Goal: Task Accomplishment & Management: Manage account settings

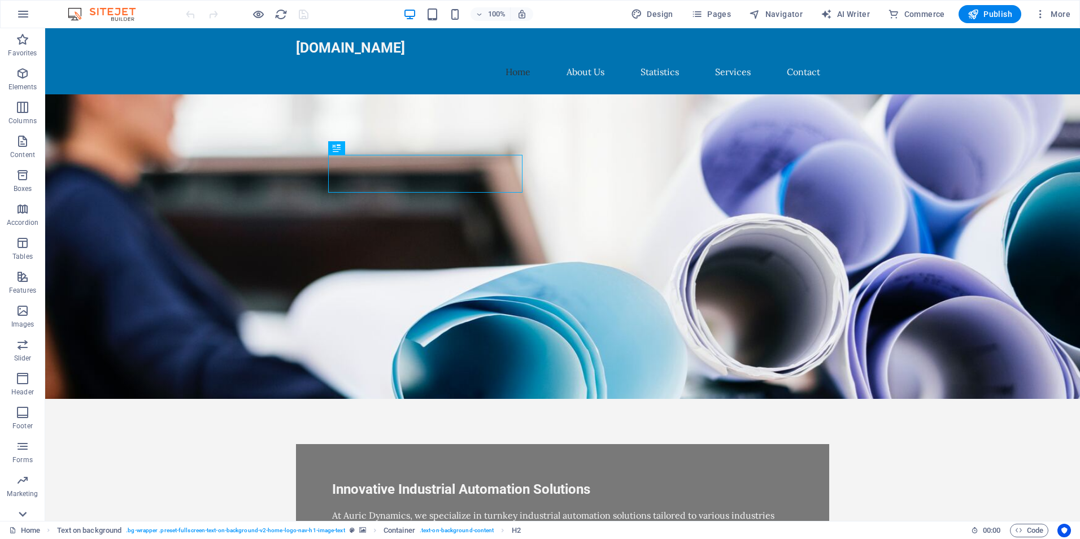
click at [27, 513] on icon at bounding box center [23, 514] width 16 height 16
click at [1038, 11] on icon "button" at bounding box center [1040, 13] width 11 height 11
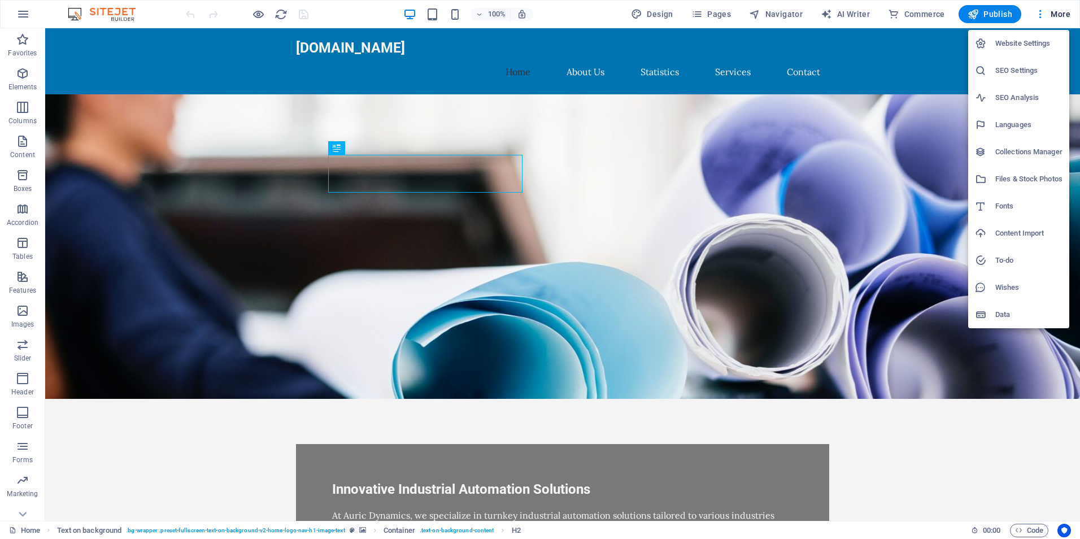
click at [705, 12] on div at bounding box center [540, 269] width 1080 height 539
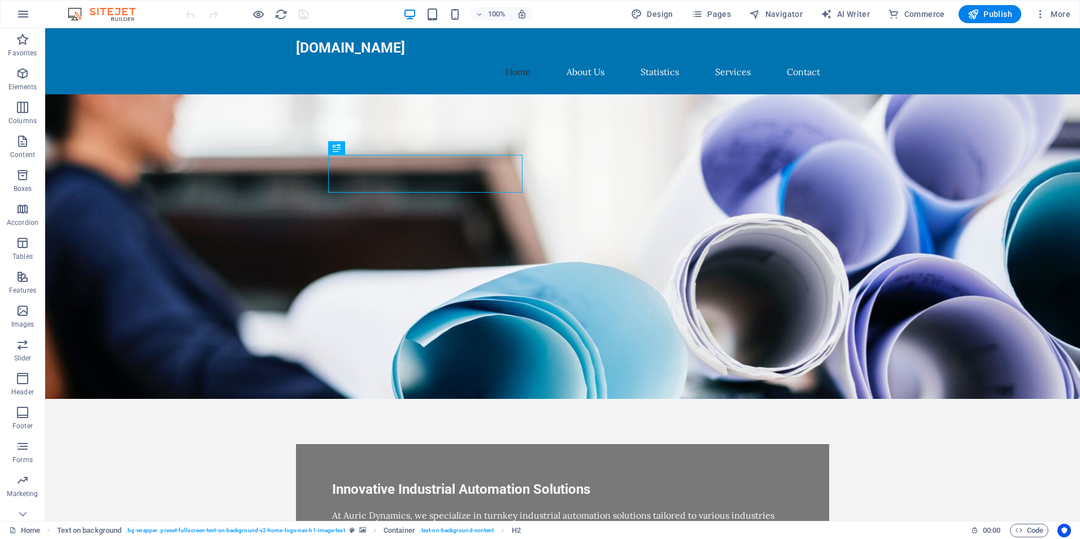
click at [703, 13] on icon "button" at bounding box center [697, 13] width 11 height 11
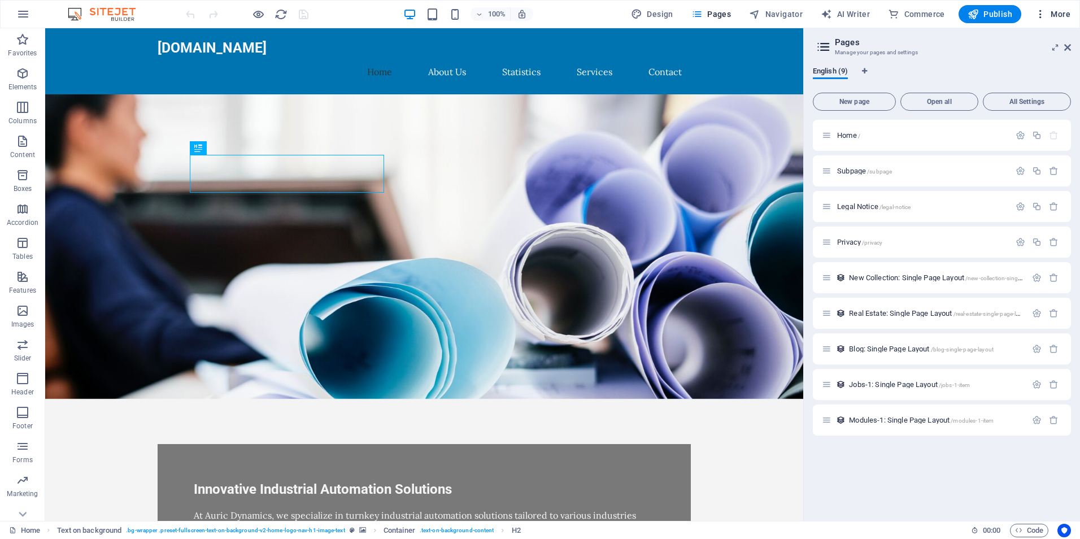
click at [1048, 18] on span "More" at bounding box center [1053, 13] width 36 height 11
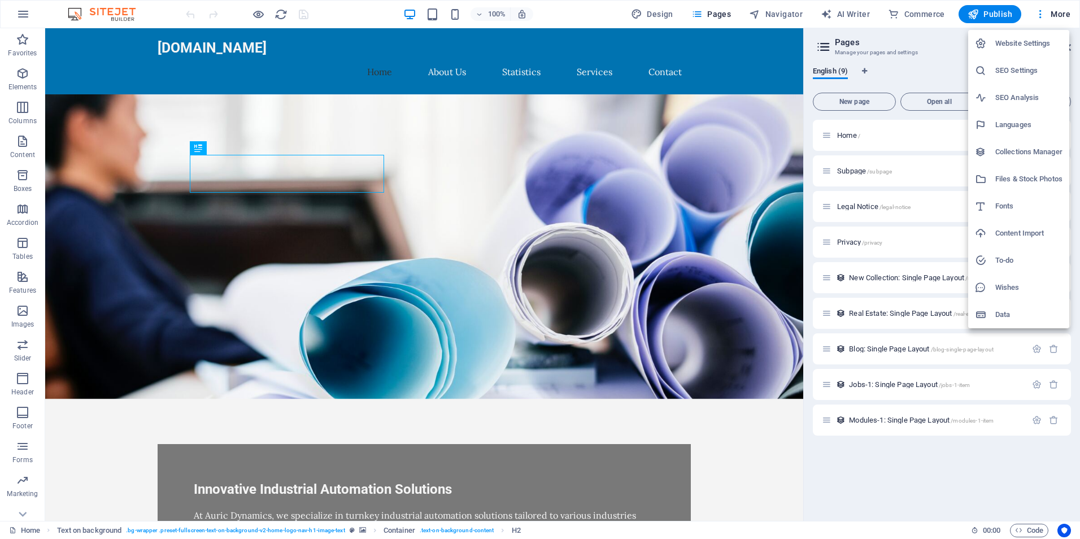
click at [1014, 311] on h6 "Data" at bounding box center [1029, 315] width 67 height 14
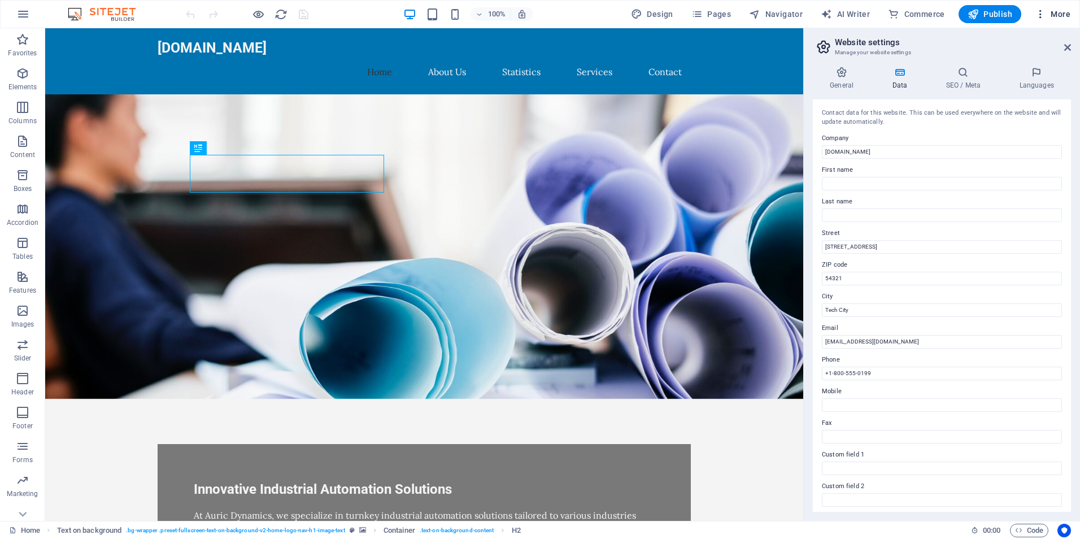
click at [1040, 9] on icon "button" at bounding box center [1040, 13] width 11 height 11
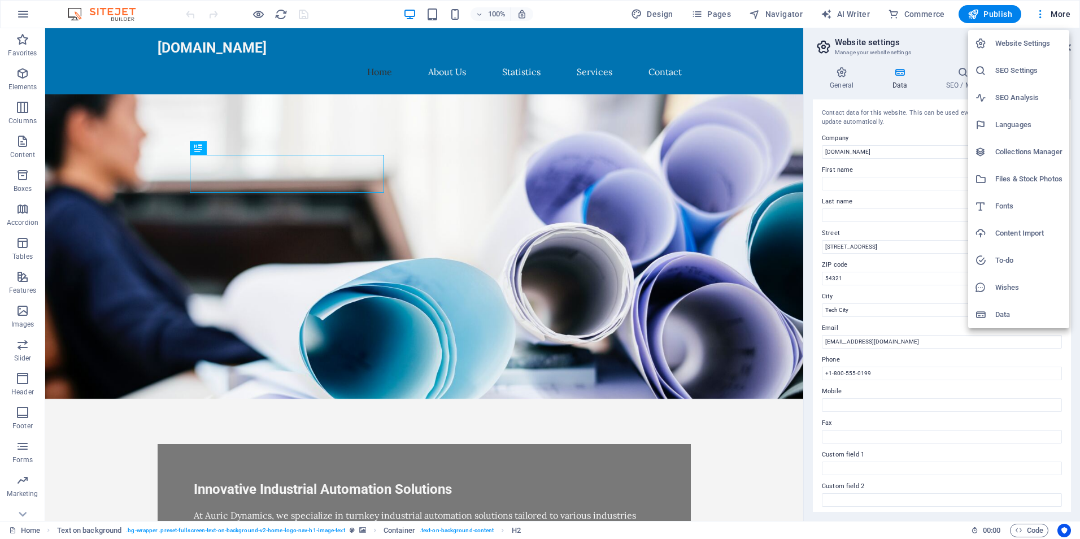
click at [1029, 41] on h6 "Website Settings" at bounding box center [1029, 44] width 67 height 14
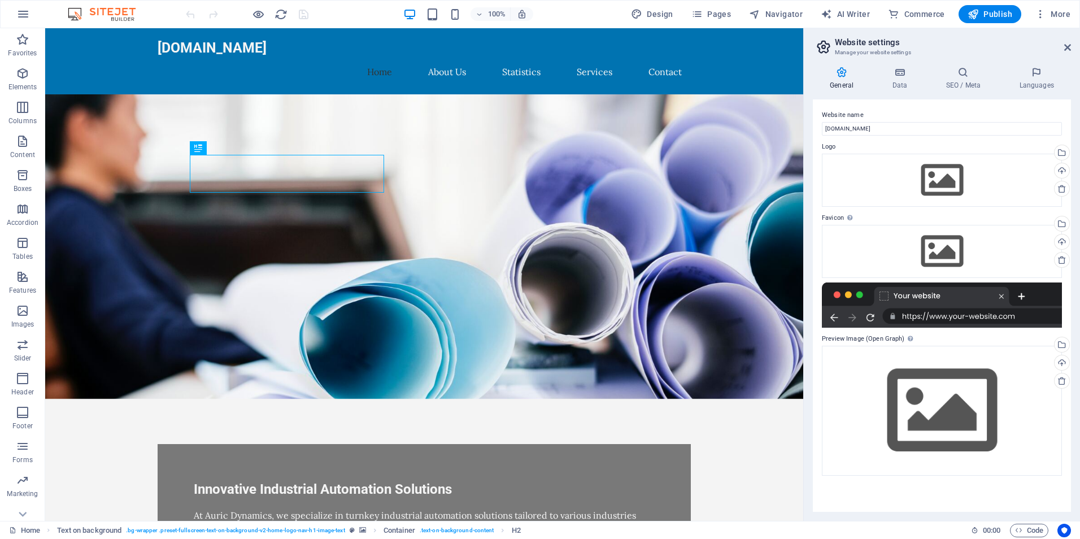
click at [1067, 42] on h2 "Website settings" at bounding box center [953, 42] width 236 height 10
click at [906, 80] on h4 "Data" at bounding box center [902, 79] width 54 height 24
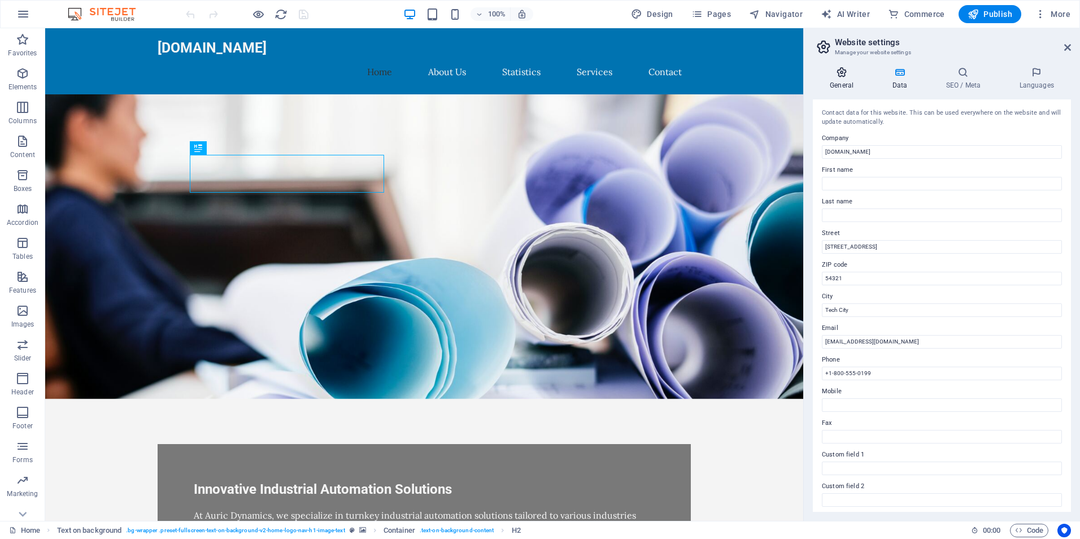
click at [844, 77] on icon at bounding box center [842, 72] width 58 height 11
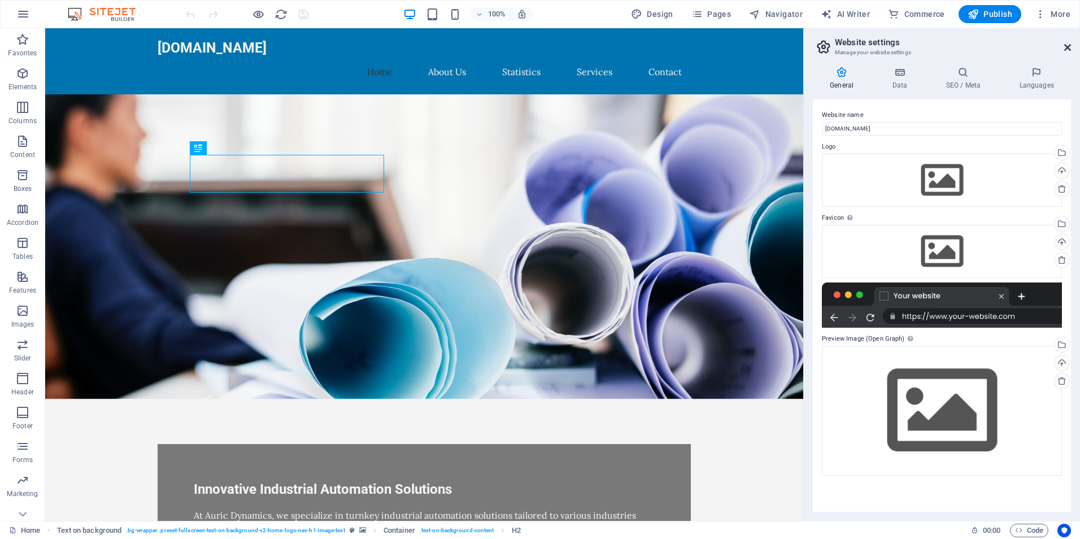
click at [1065, 44] on icon at bounding box center [1068, 47] width 7 height 9
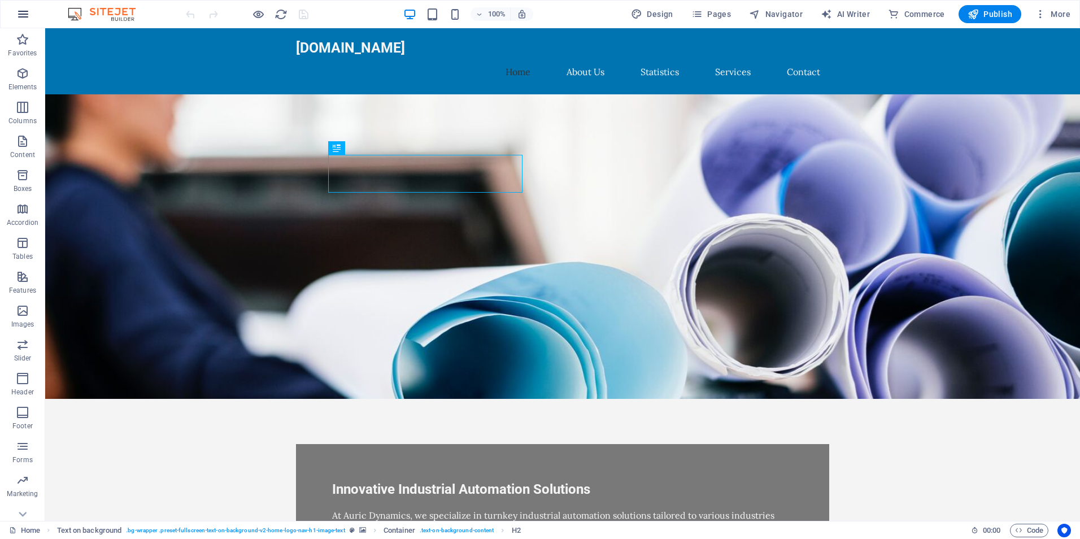
click at [28, 17] on icon "button" at bounding box center [23, 14] width 14 height 14
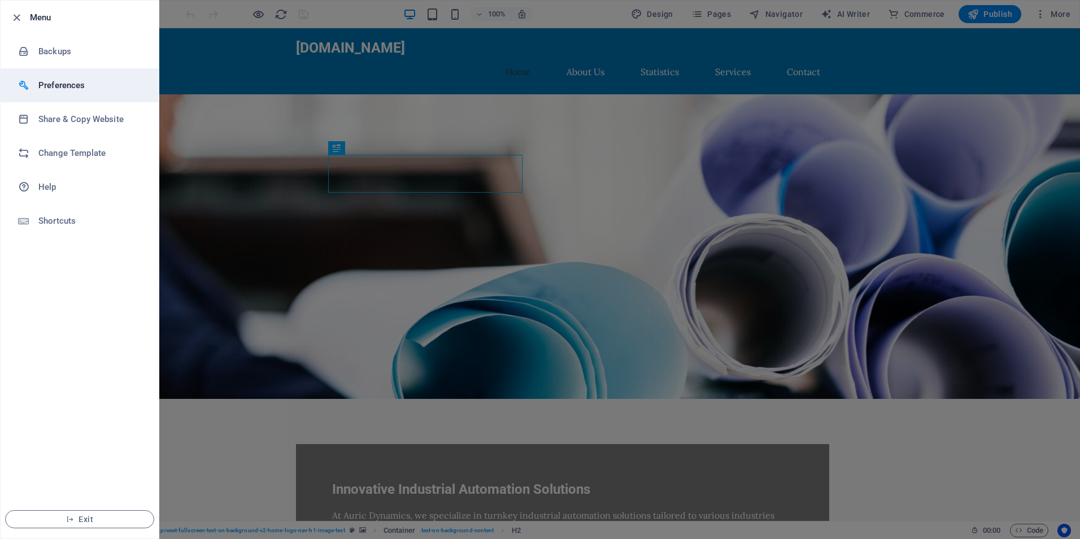
click at [95, 83] on h6 "Preferences" at bounding box center [90, 86] width 105 height 14
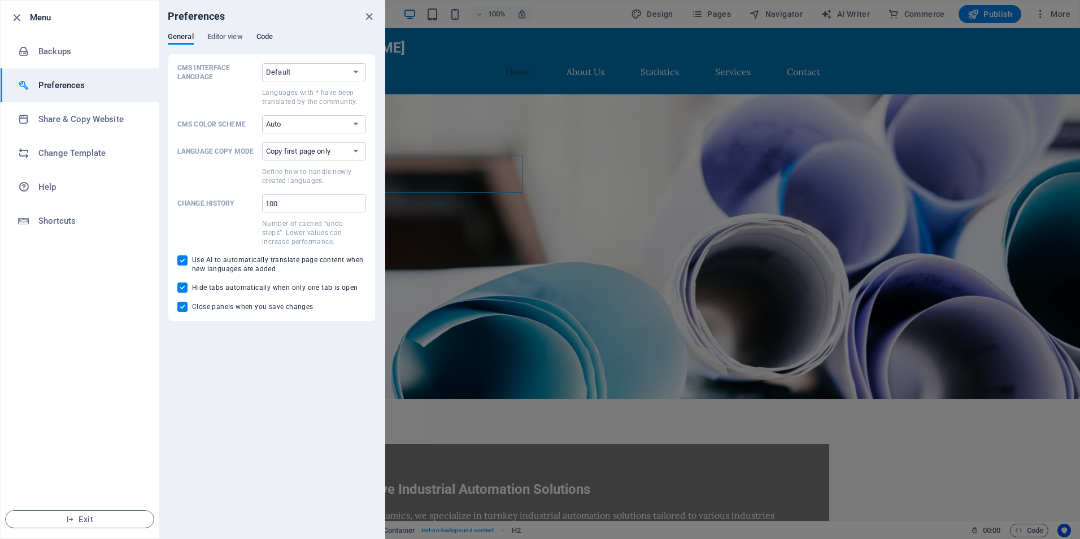
click at [263, 40] on span "Code" at bounding box center [265, 38] width 16 height 16
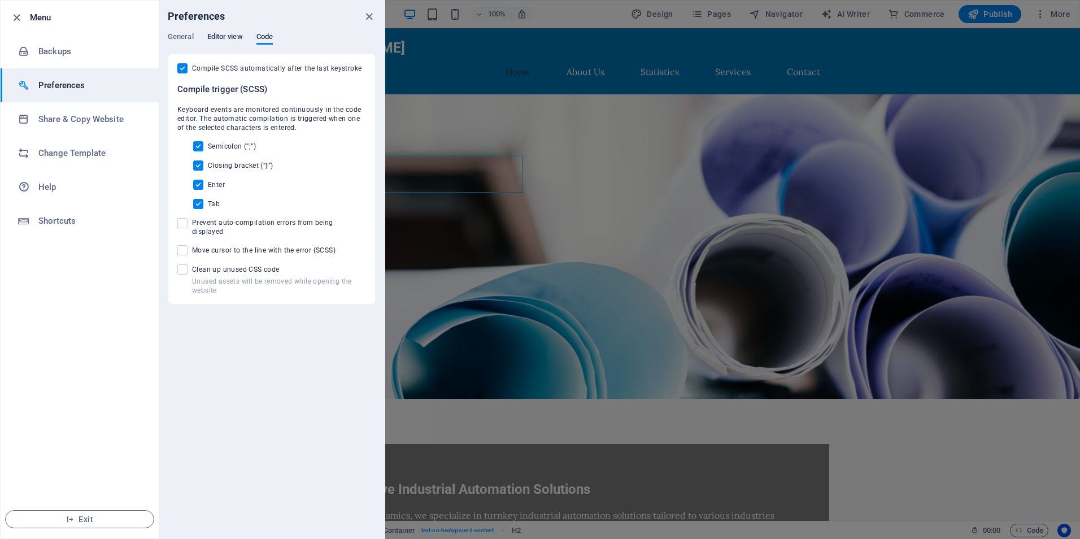
click at [231, 33] on span "Editor view" at bounding box center [225, 38] width 36 height 16
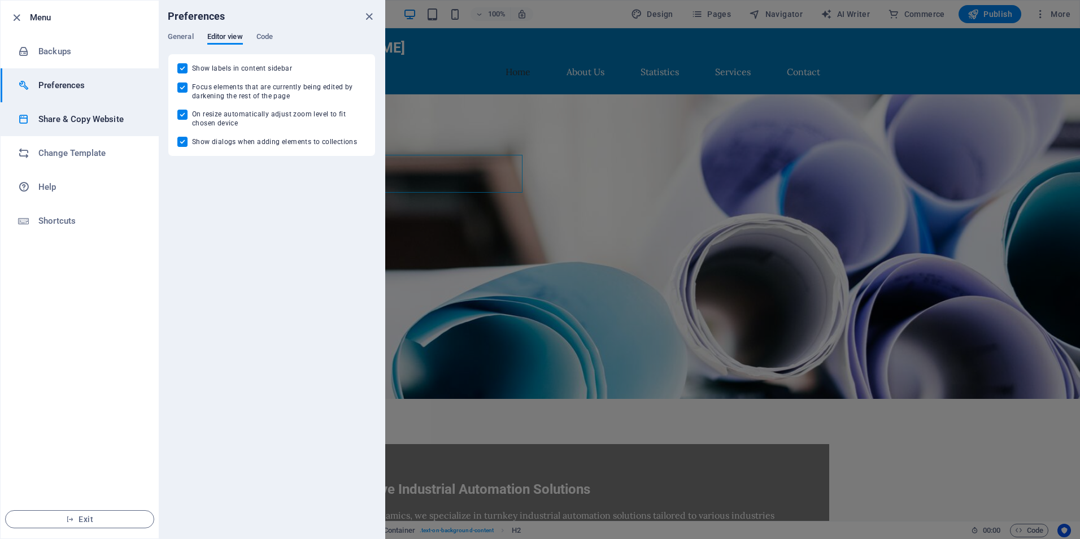
click at [88, 132] on li "Share & Copy Website" at bounding box center [80, 119] width 158 height 34
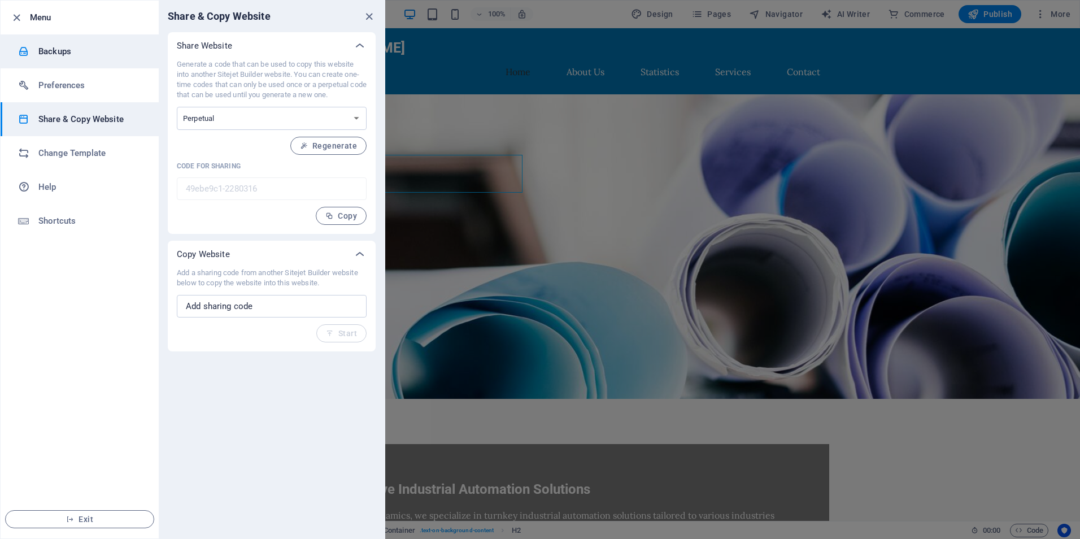
click at [76, 55] on h6 "Backups" at bounding box center [90, 52] width 105 height 14
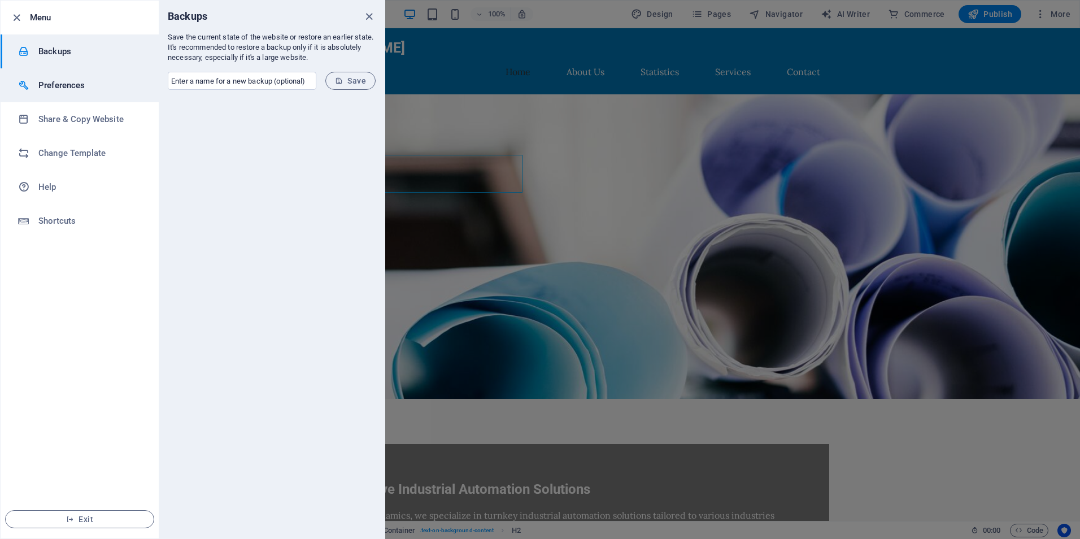
click at [72, 90] on h6 "Preferences" at bounding box center [90, 86] width 105 height 14
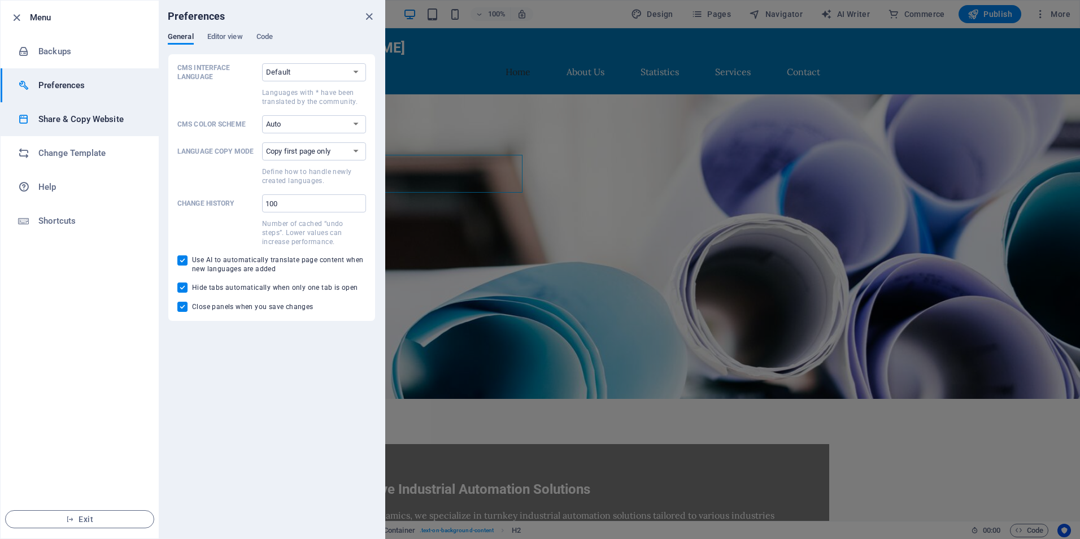
click at [83, 118] on h6 "Share & Copy Website" at bounding box center [90, 119] width 105 height 14
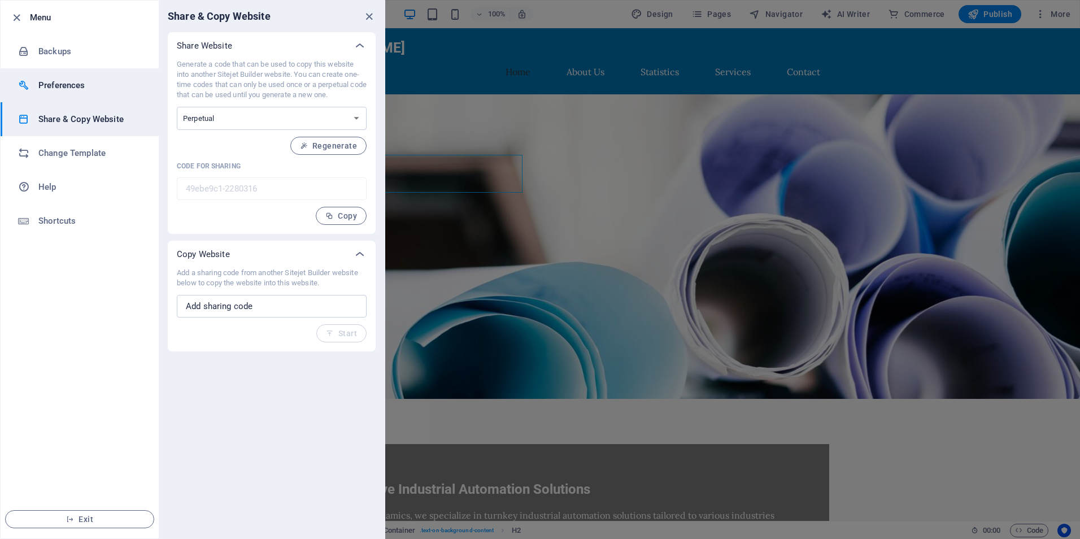
click at [84, 99] on li "Preferences" at bounding box center [80, 85] width 158 height 34
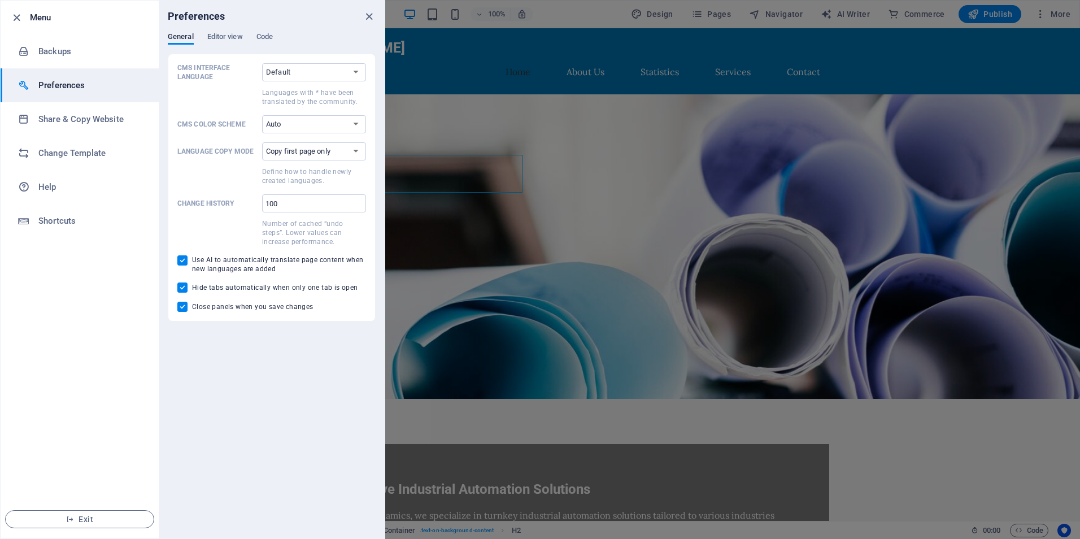
click at [224, 31] on div "Preferences" at bounding box center [272, 17] width 226 height 32
click at [222, 40] on span "Editor view" at bounding box center [225, 38] width 36 height 16
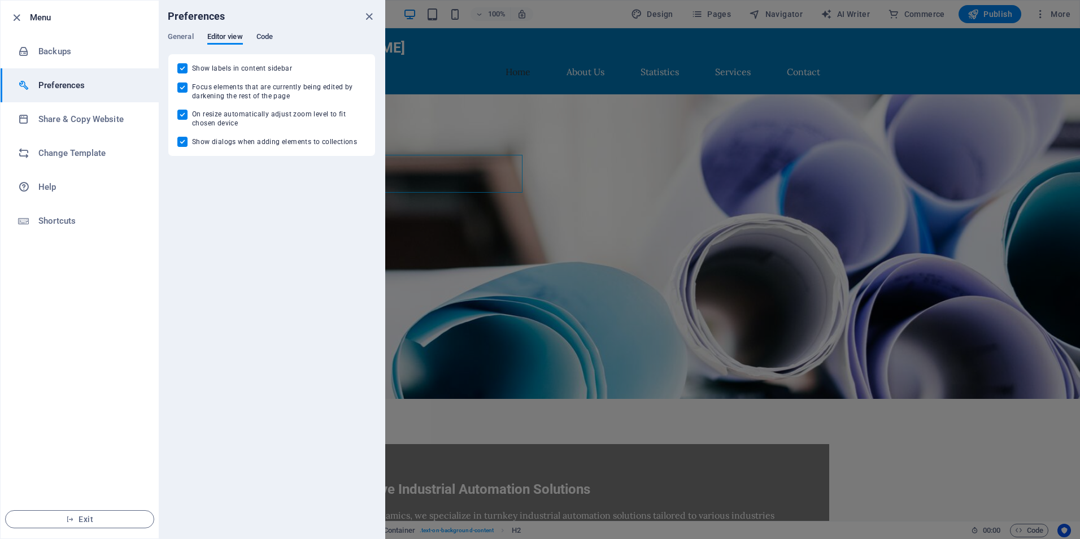
click at [270, 32] on span "Code" at bounding box center [265, 38] width 16 height 16
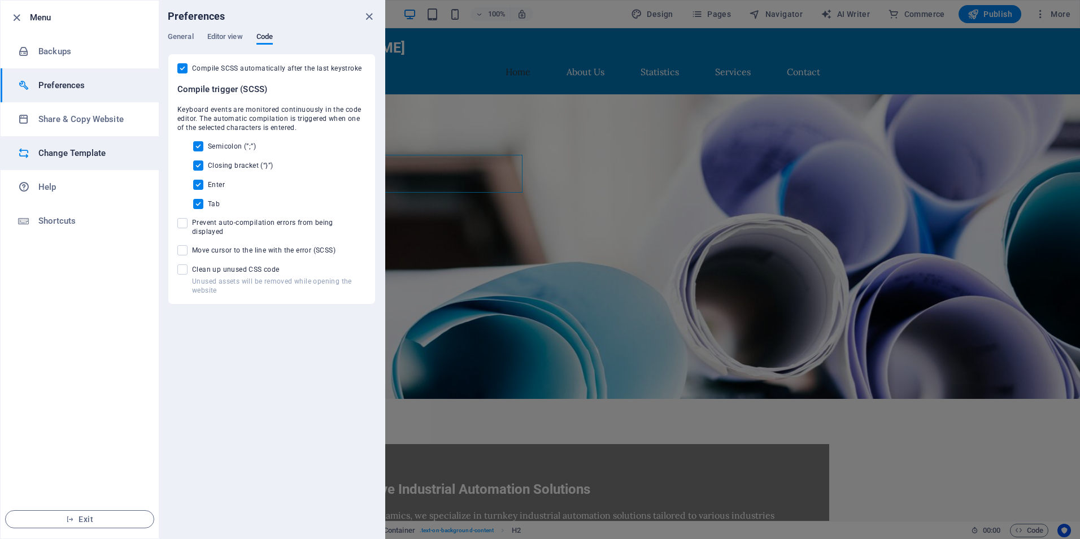
click at [61, 149] on h6 "Change Template" at bounding box center [90, 153] width 105 height 14
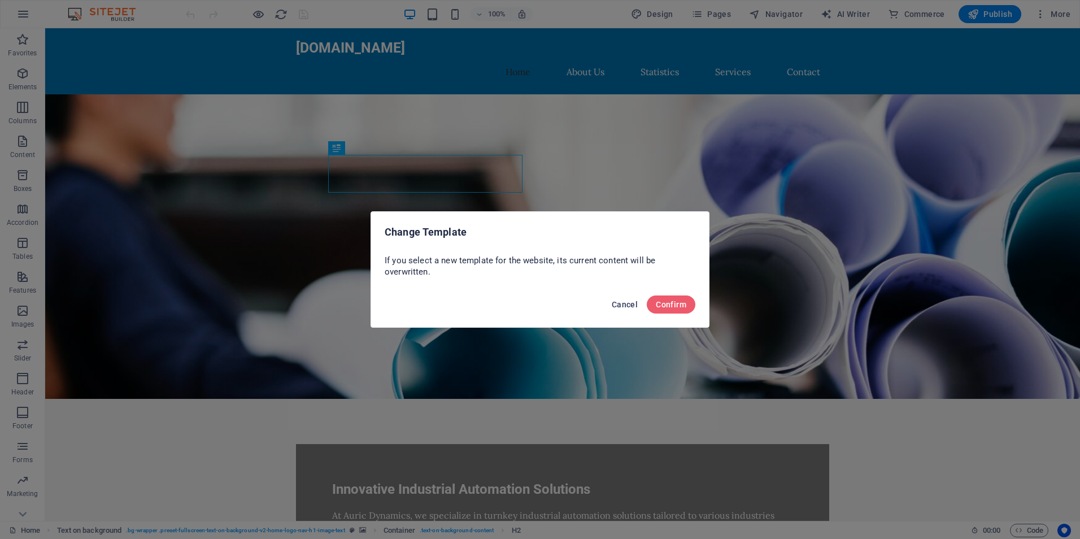
click at [630, 303] on span "Cancel" at bounding box center [625, 304] width 26 height 9
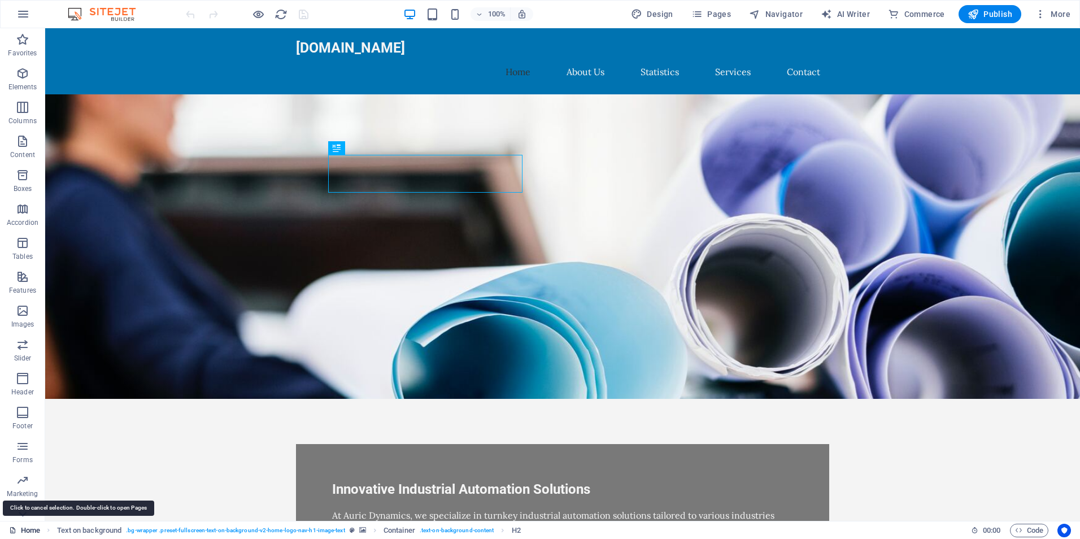
click at [27, 530] on link "Home" at bounding box center [24, 531] width 31 height 14
drag, startPoint x: 27, startPoint y: 530, endPoint x: 21, endPoint y: 528, distance: 5.8
click at [21, 528] on link "Home" at bounding box center [24, 531] width 31 height 14
click at [14, 527] on icon at bounding box center [12, 530] width 7 height 7
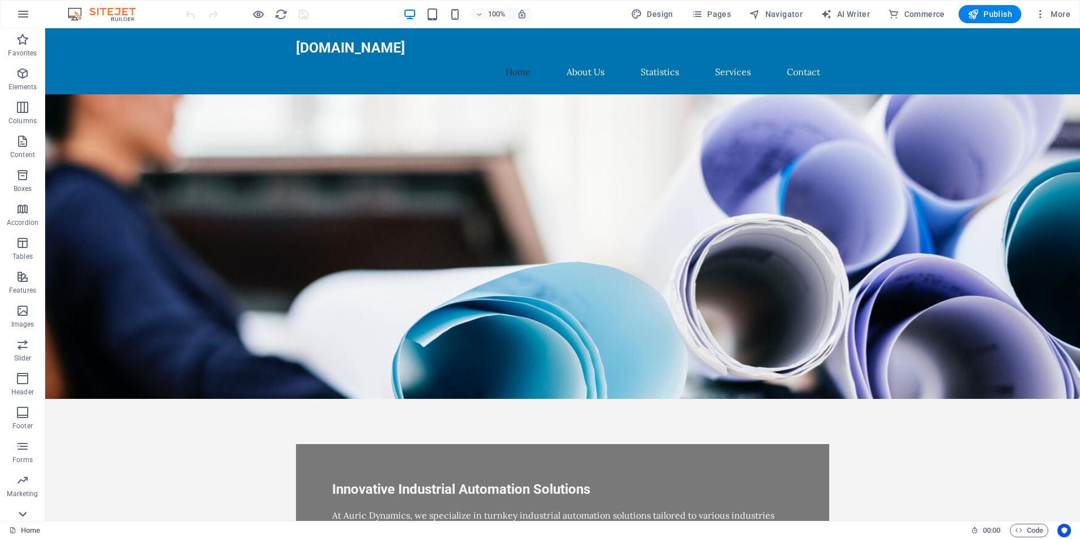
click at [19, 515] on icon at bounding box center [23, 514] width 16 height 16
click at [73, 532] on div "Home" at bounding box center [485, 531] width 953 height 14
click at [23, 529] on link "Home" at bounding box center [24, 531] width 31 height 14
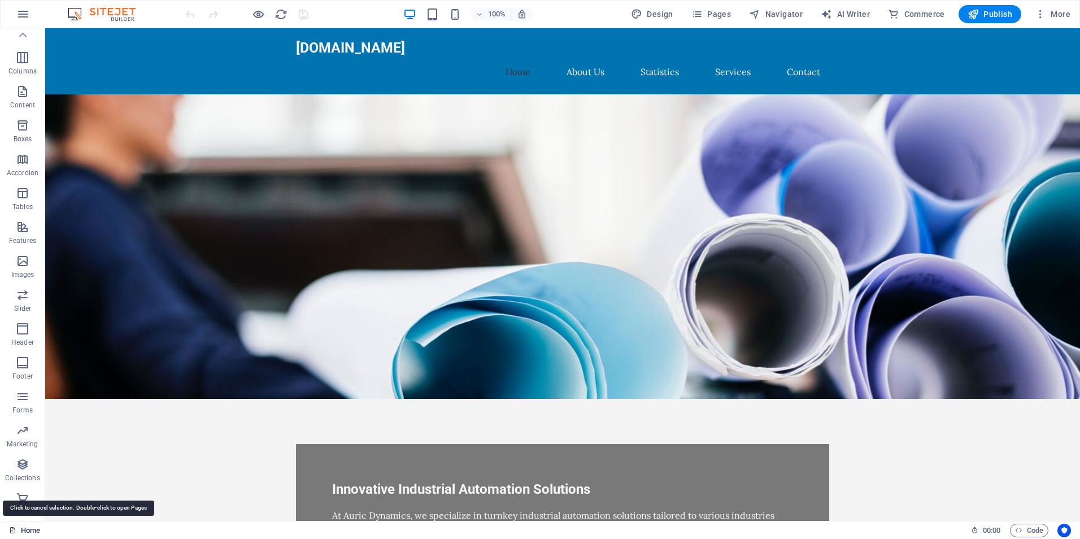
click at [23, 529] on link "Home" at bounding box center [24, 531] width 31 height 14
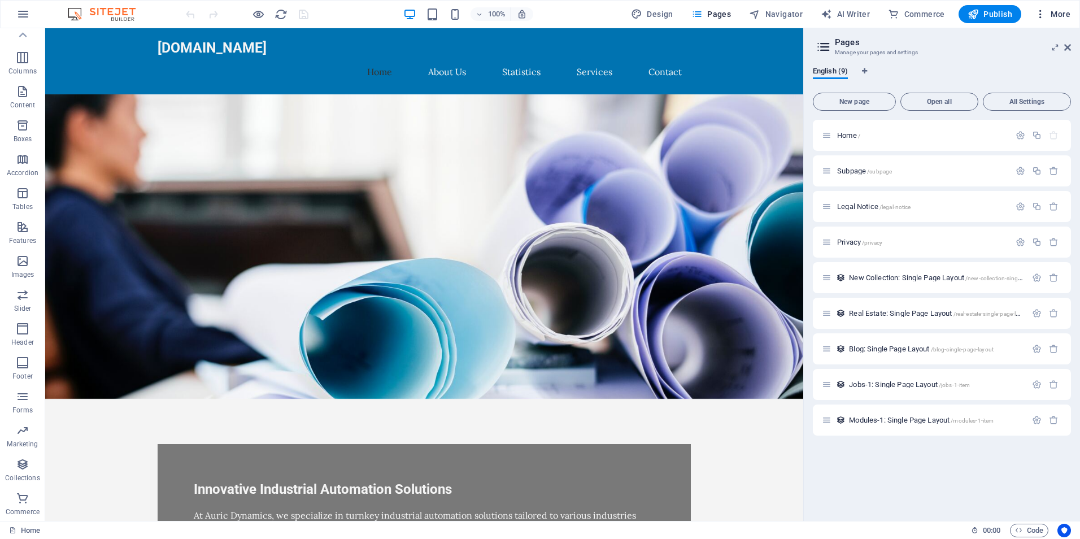
click at [1044, 12] on icon "button" at bounding box center [1040, 13] width 11 height 11
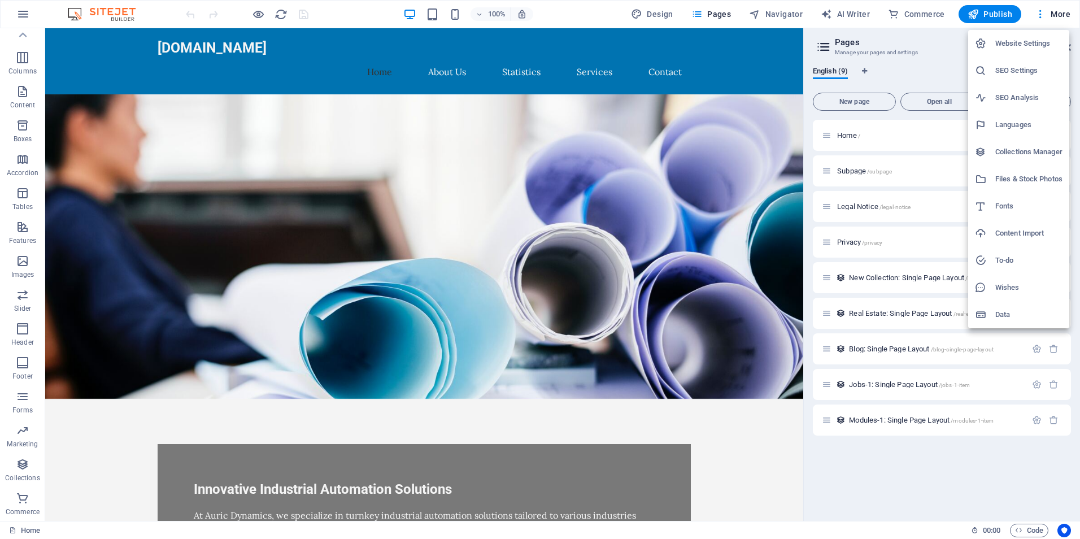
click at [1045, 21] on div at bounding box center [540, 269] width 1080 height 539
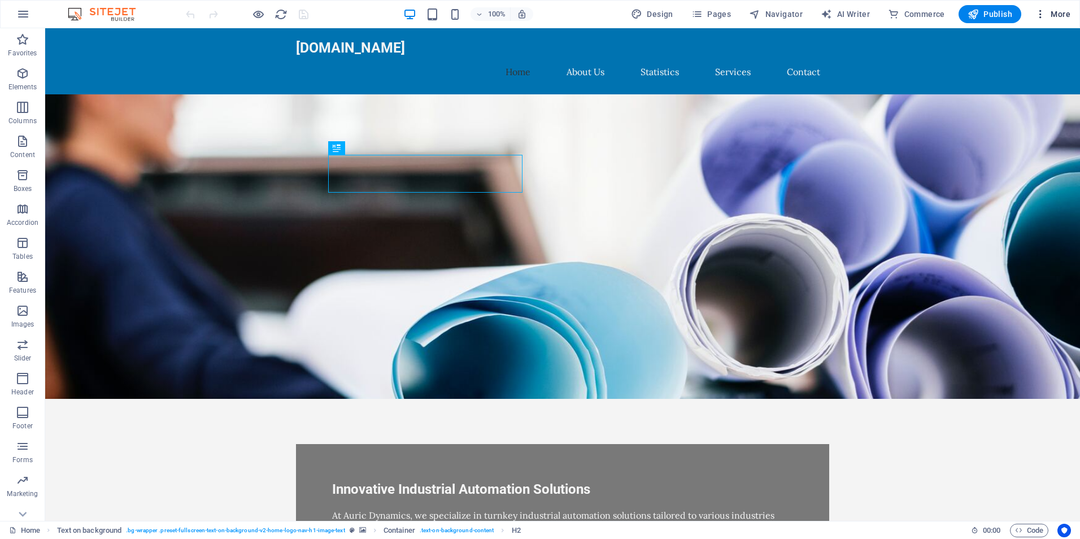
click at [1035, 6] on button "More" at bounding box center [1053, 14] width 45 height 18
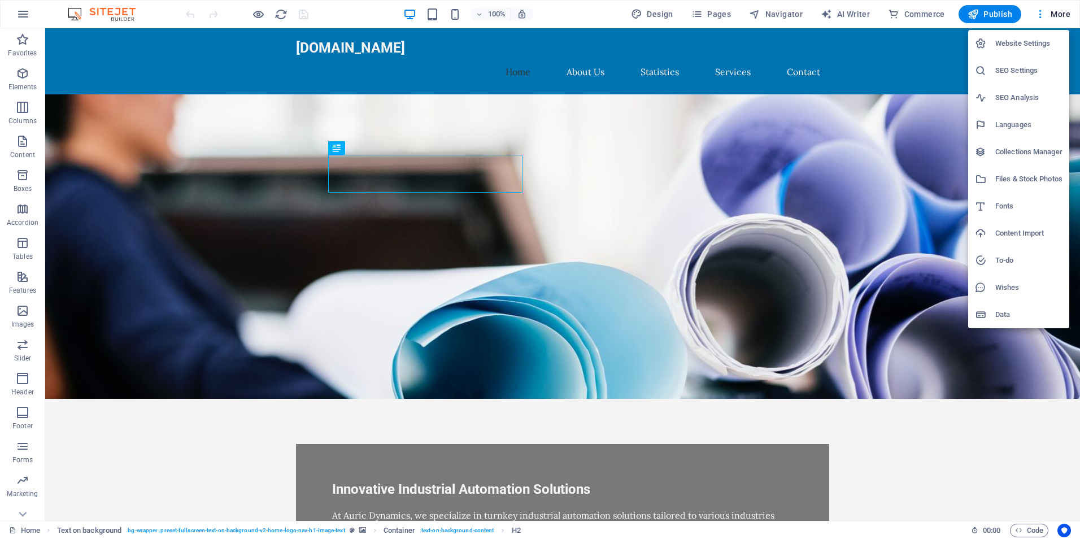
click at [1004, 180] on h6 "Files & Stock Photos" at bounding box center [1029, 179] width 67 height 14
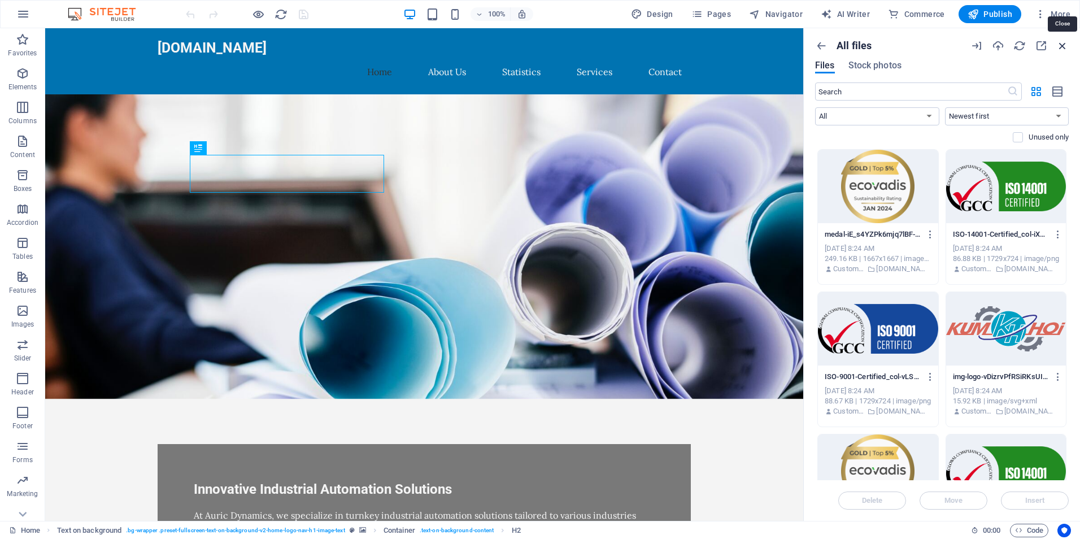
click at [1067, 45] on icon "button" at bounding box center [1063, 46] width 12 height 12
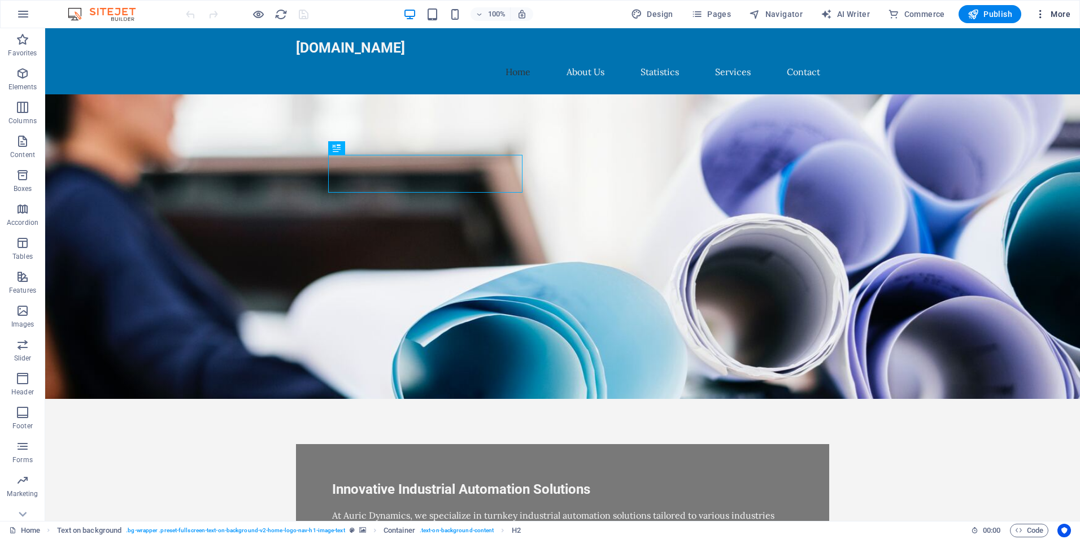
click at [1041, 16] on icon "button" at bounding box center [1040, 13] width 11 height 11
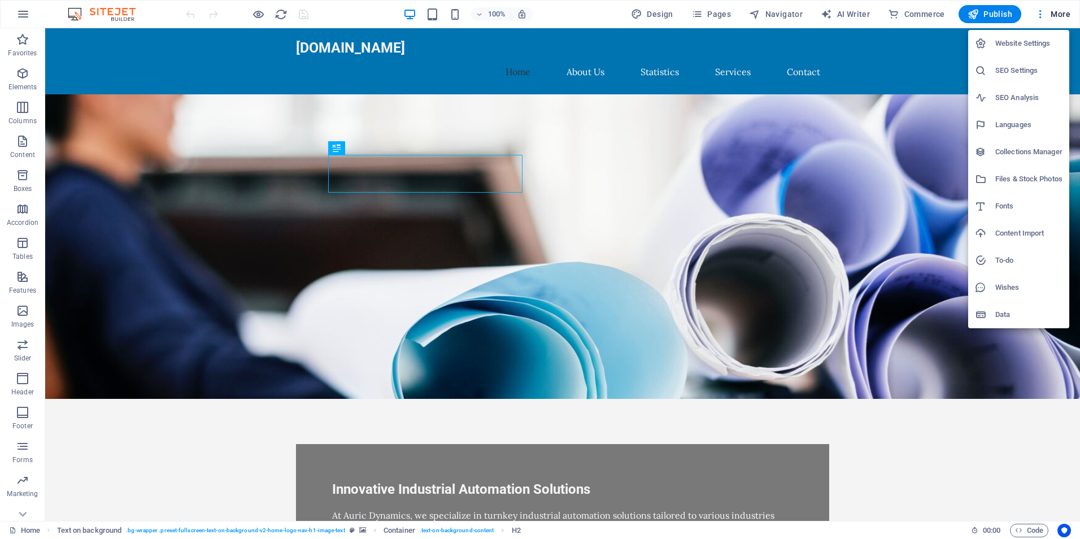
click at [1017, 311] on h6 "Data" at bounding box center [1029, 315] width 67 height 14
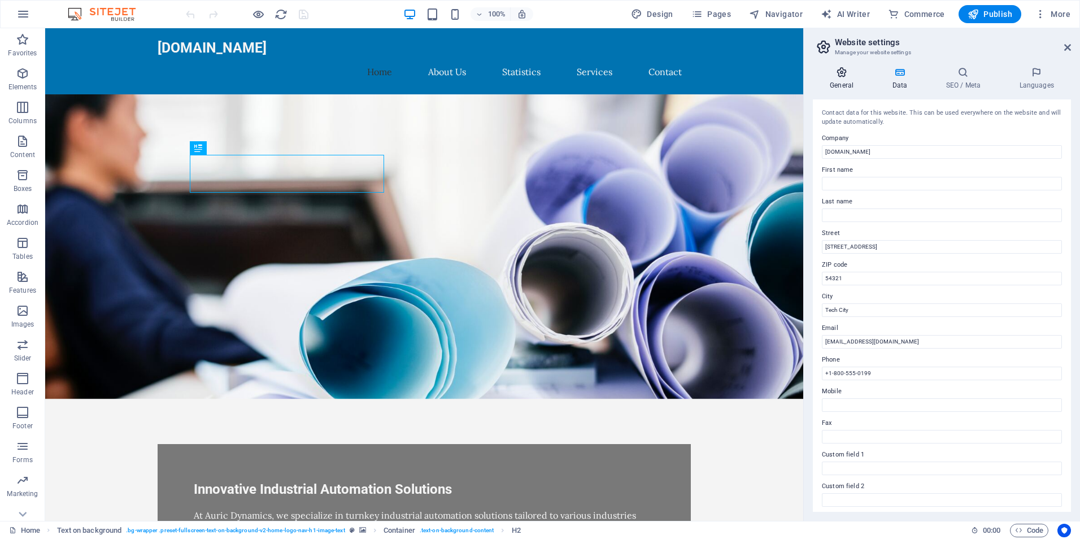
click at [841, 80] on h4 "General" at bounding box center [844, 79] width 62 height 24
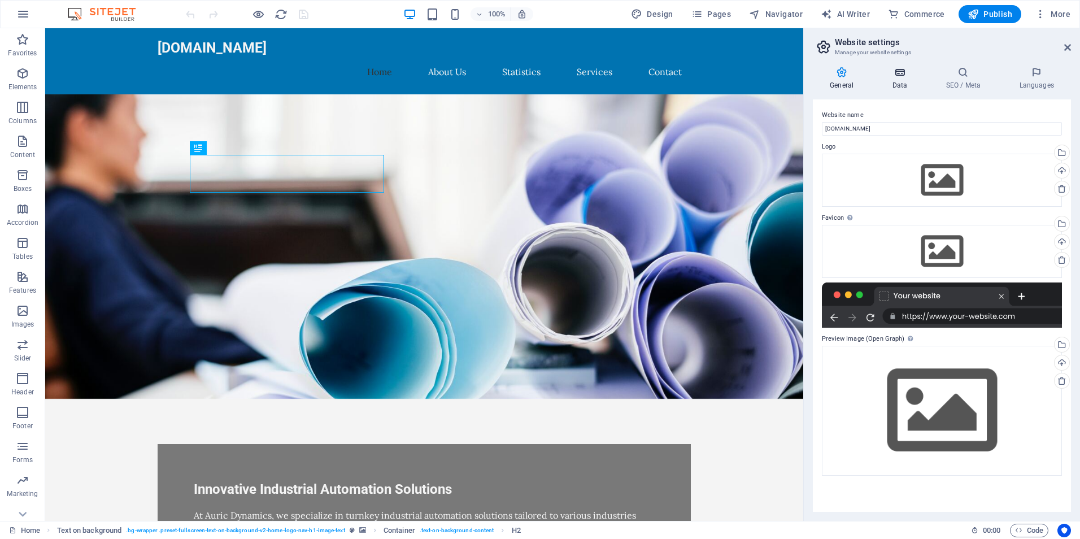
click at [903, 77] on icon at bounding box center [899, 72] width 49 height 11
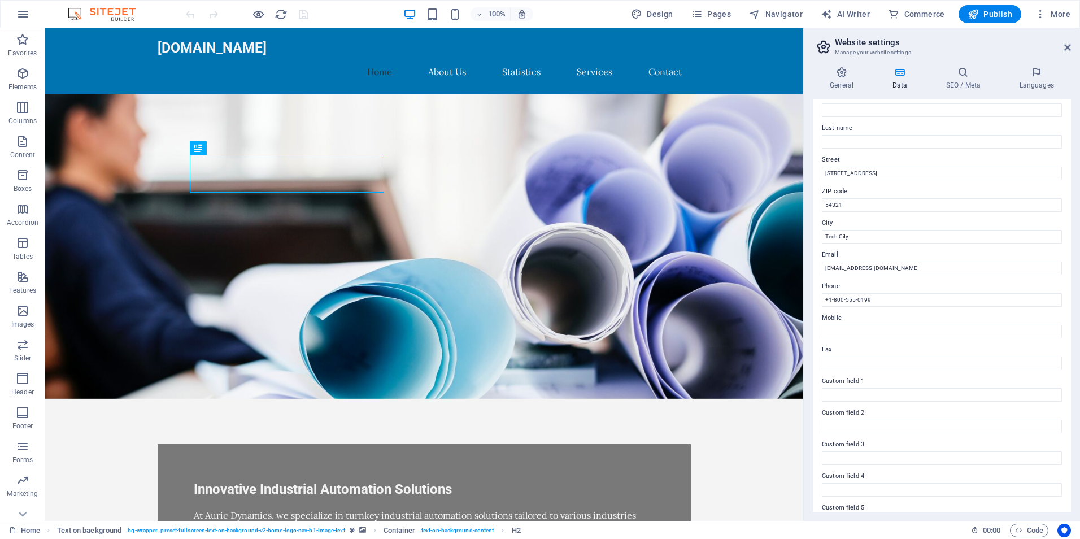
scroll to position [131, 0]
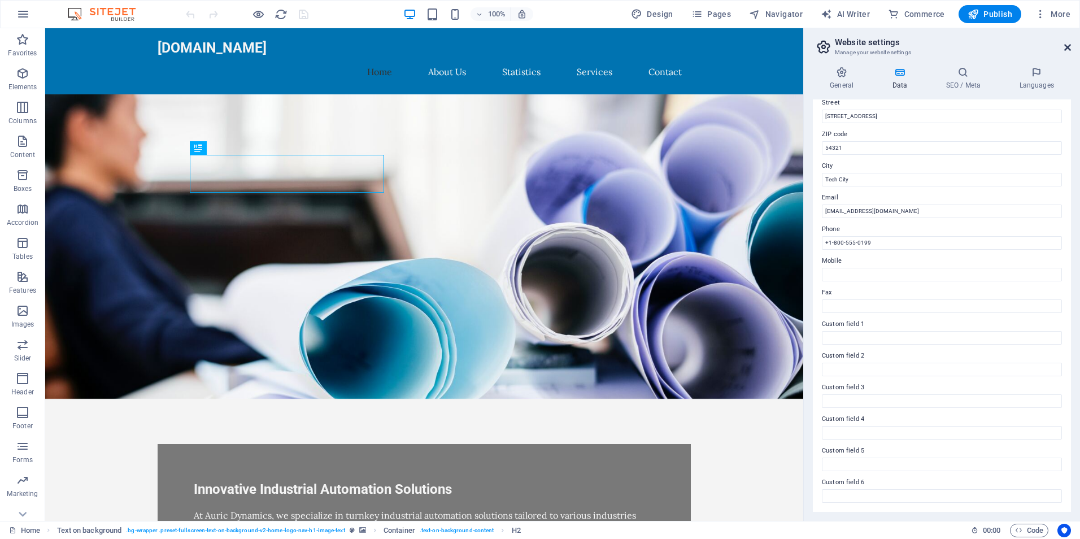
drag, startPoint x: 1068, startPoint y: 49, endPoint x: 1018, endPoint y: 21, distance: 57.4
click at [1068, 49] on icon at bounding box center [1068, 47] width 7 height 9
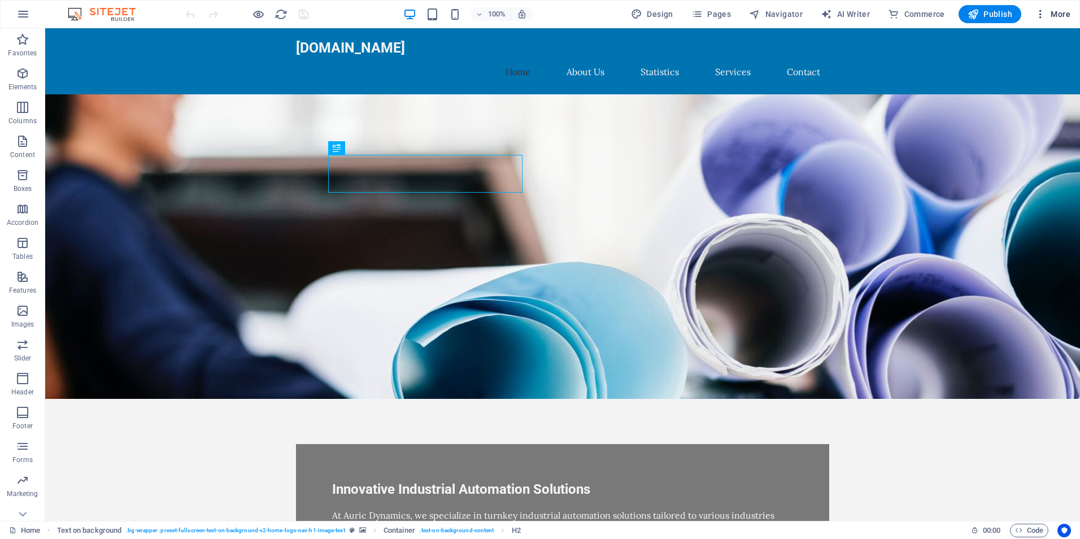
click at [1038, 15] on icon "button" at bounding box center [1040, 13] width 11 height 11
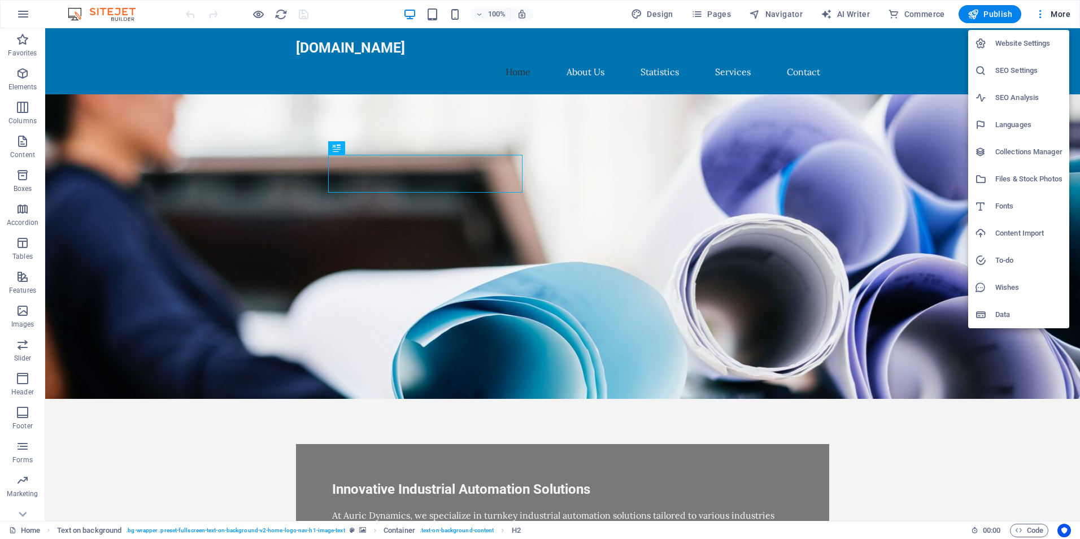
click at [1043, 44] on h6 "Website Settings" at bounding box center [1029, 44] width 67 height 14
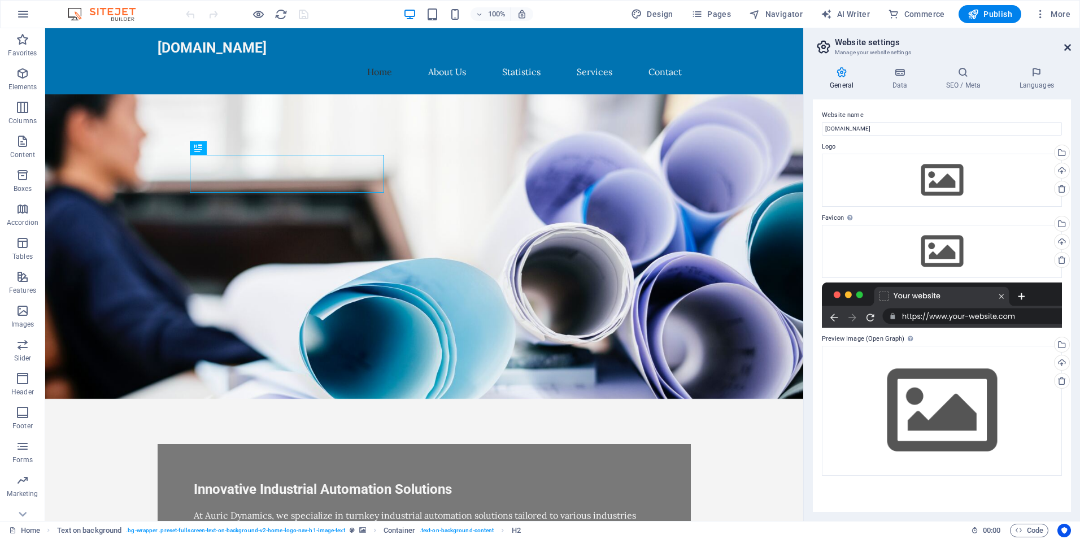
click at [1065, 45] on icon at bounding box center [1068, 47] width 7 height 9
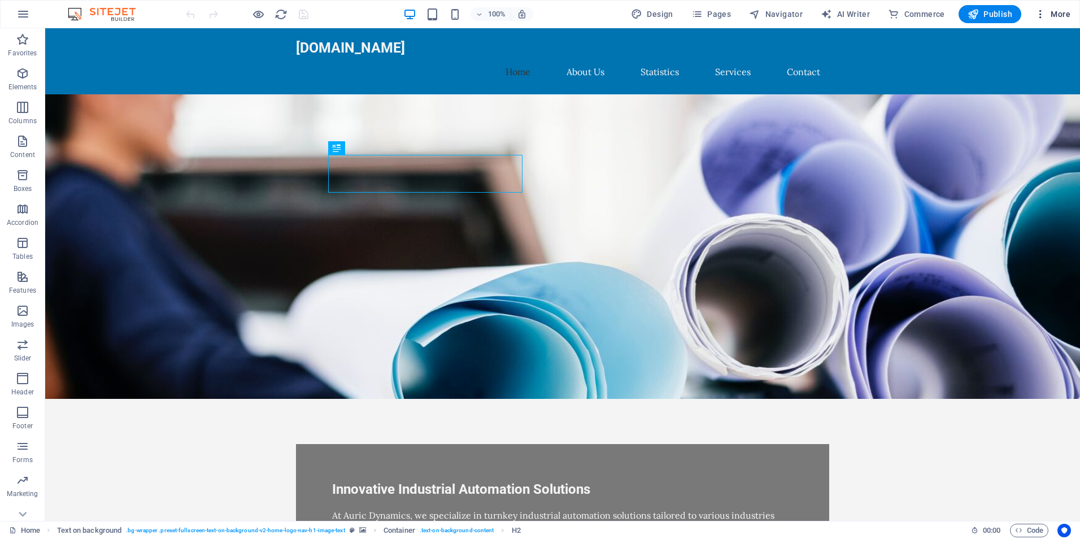
click at [1056, 19] on span "More" at bounding box center [1053, 13] width 36 height 11
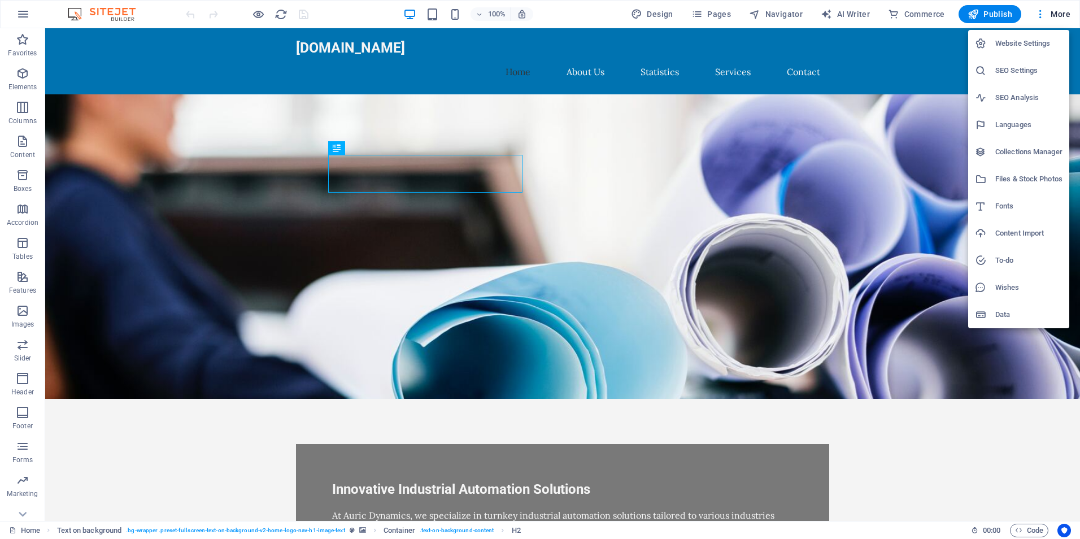
click at [1016, 233] on h6 "Content Import" at bounding box center [1029, 234] width 67 height 14
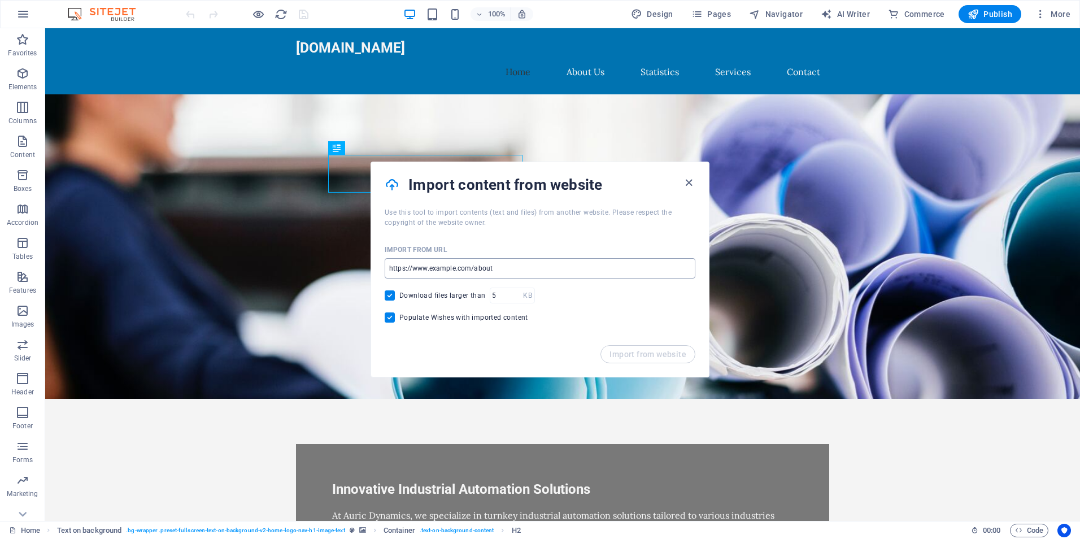
click at [498, 266] on input "url" at bounding box center [540, 268] width 311 height 20
click at [584, 241] on div "Import from URL" at bounding box center [540, 249] width 311 height 17
click at [691, 184] on icon "button" at bounding box center [689, 182] width 13 height 13
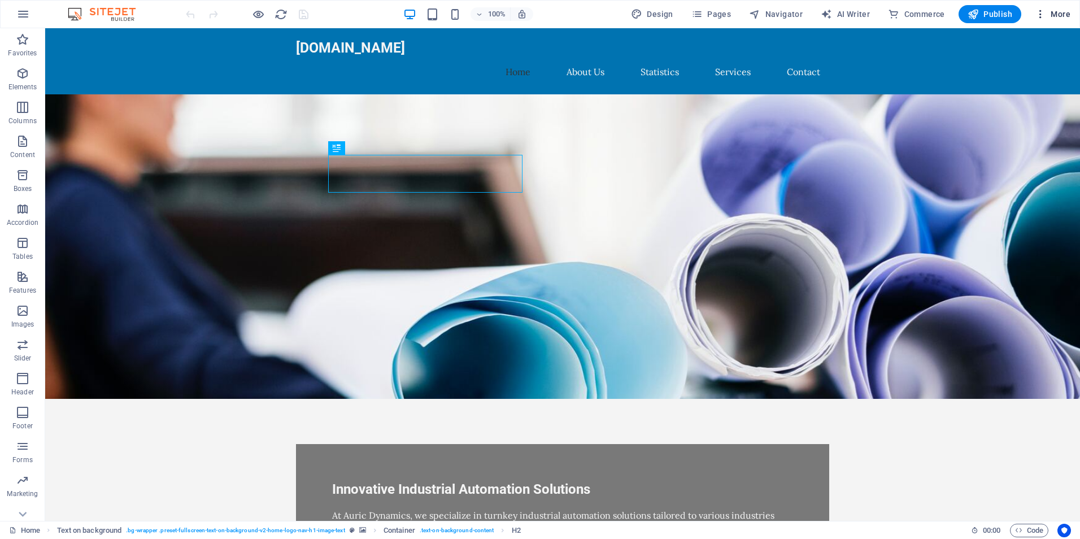
click at [1041, 14] on icon "button" at bounding box center [1040, 13] width 11 height 11
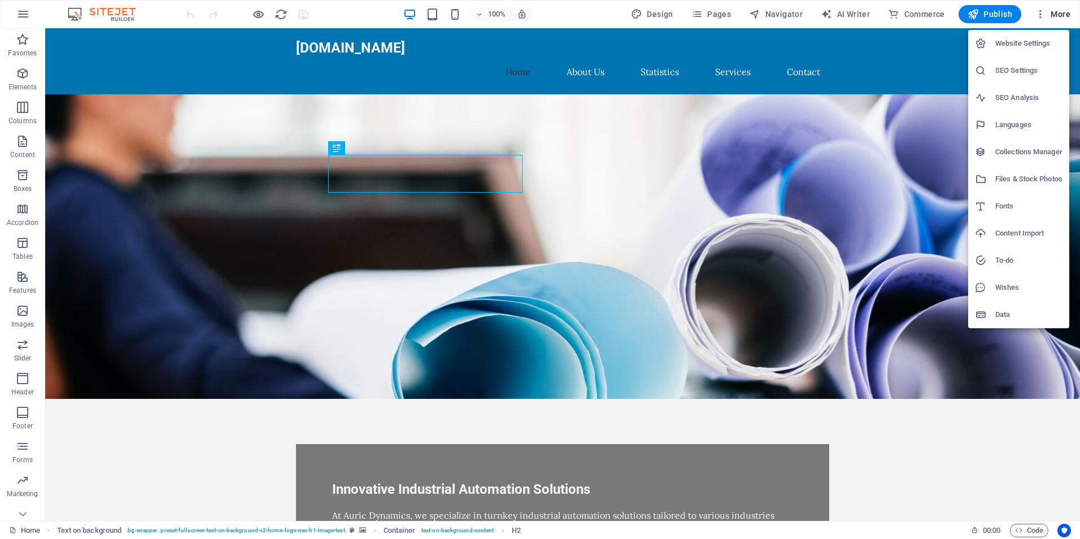
click at [27, 16] on div at bounding box center [540, 269] width 1080 height 539
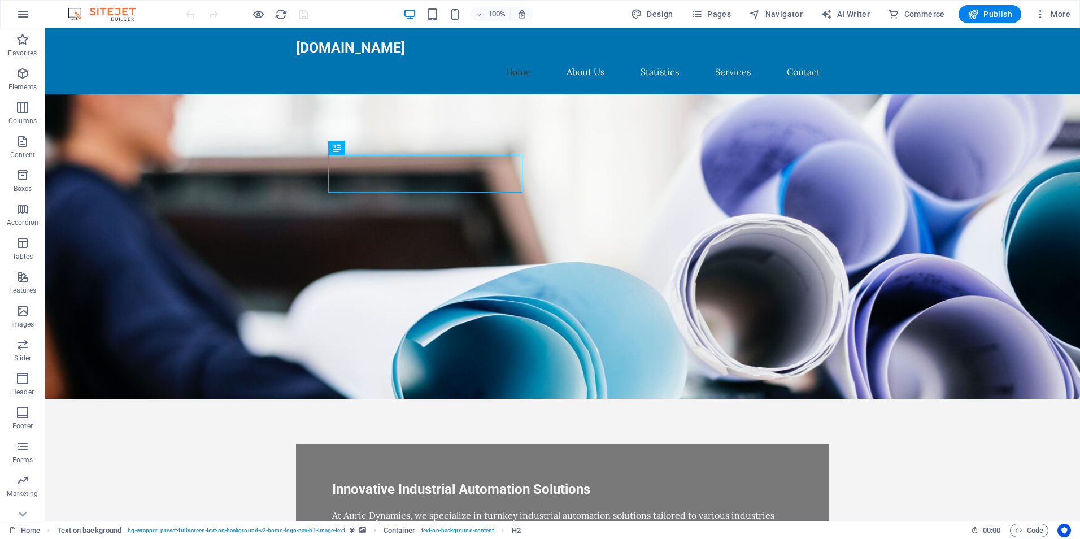
click at [21, 15] on icon "button" at bounding box center [23, 14] width 14 height 14
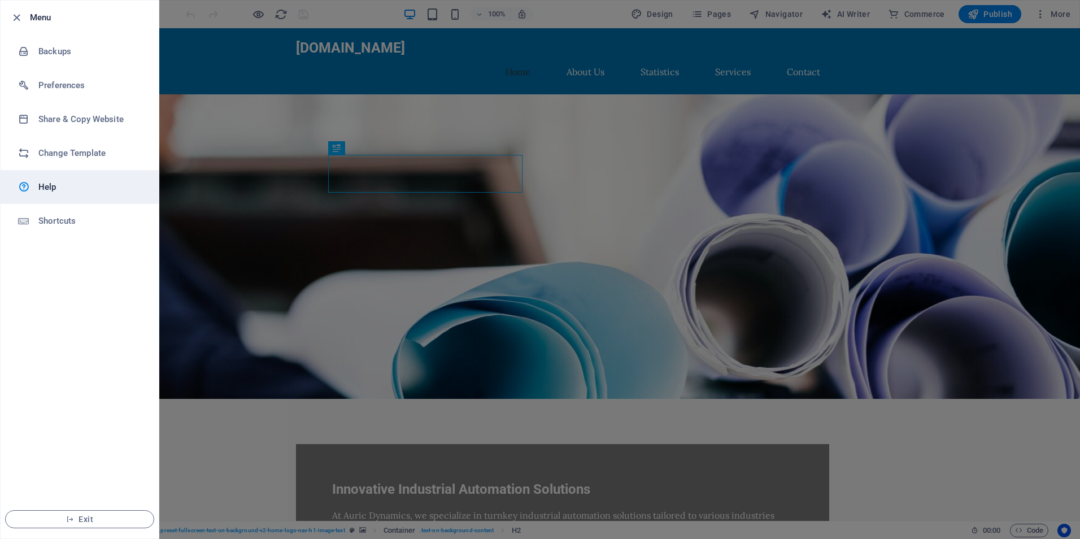
click at [73, 193] on h6 "Help" at bounding box center [90, 187] width 105 height 14
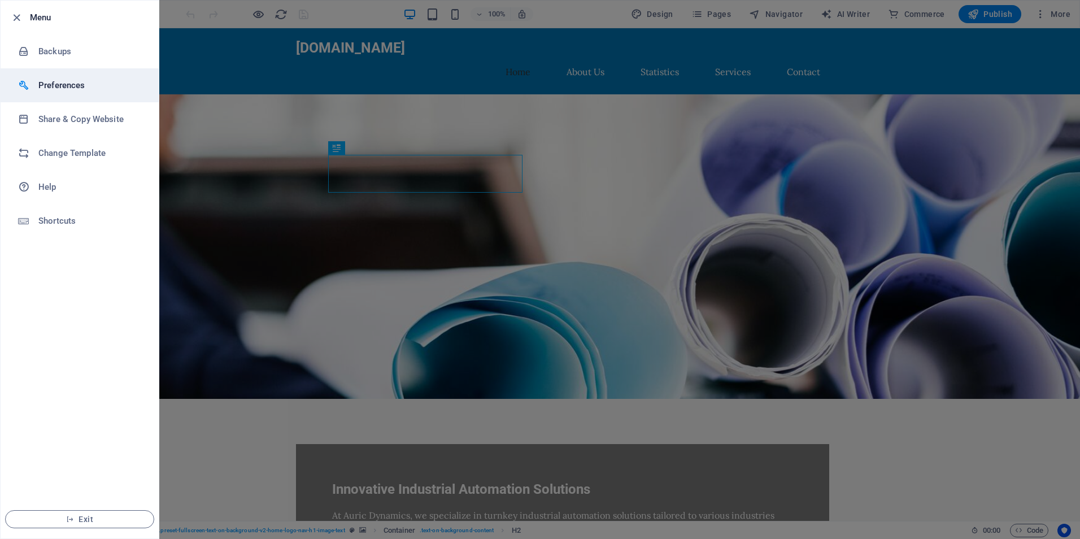
click at [57, 86] on h6 "Preferences" at bounding box center [90, 86] width 105 height 14
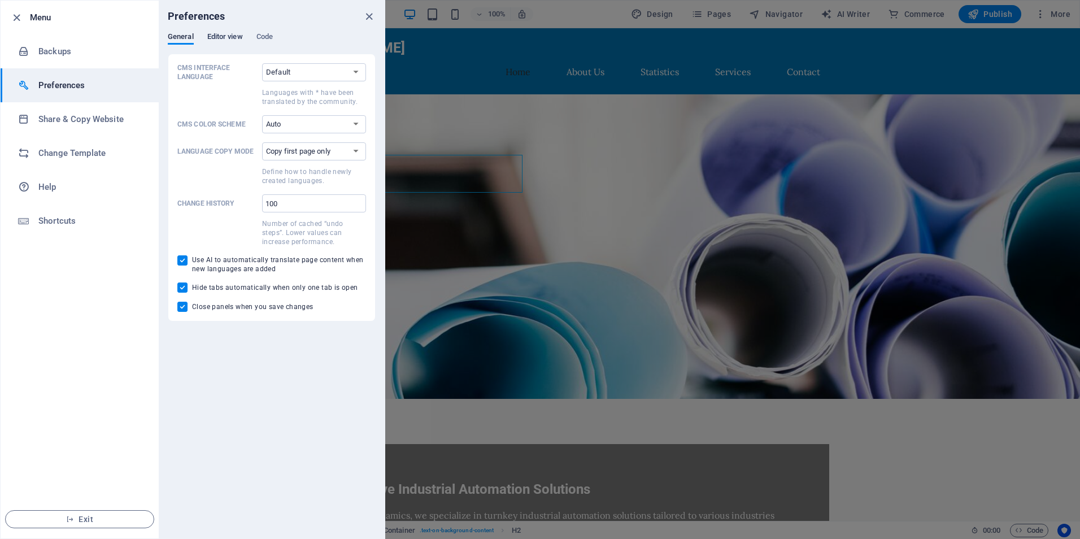
click at [225, 37] on span "Editor view" at bounding box center [225, 38] width 36 height 16
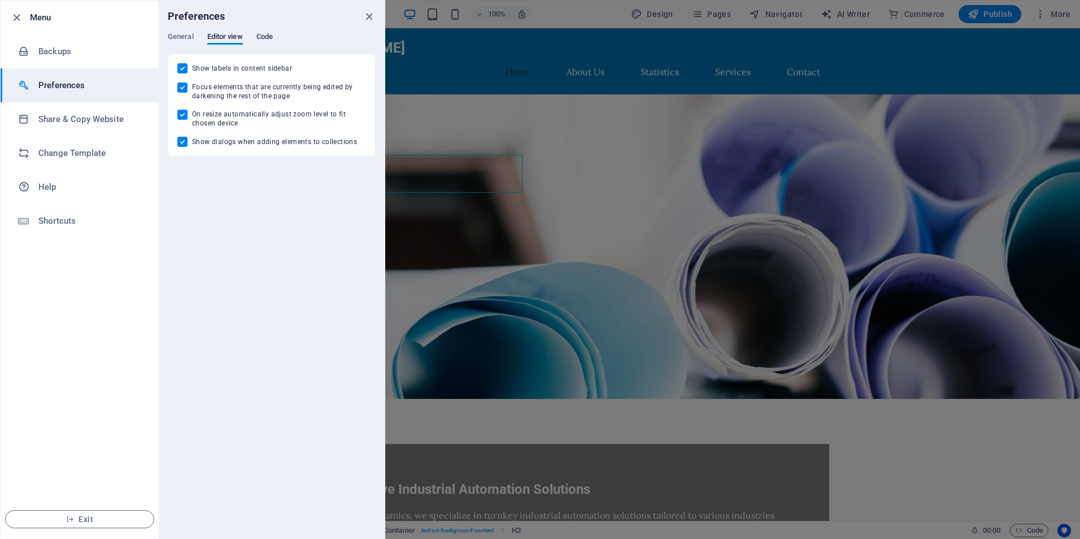
click at [268, 36] on span "Code" at bounding box center [265, 38] width 16 height 16
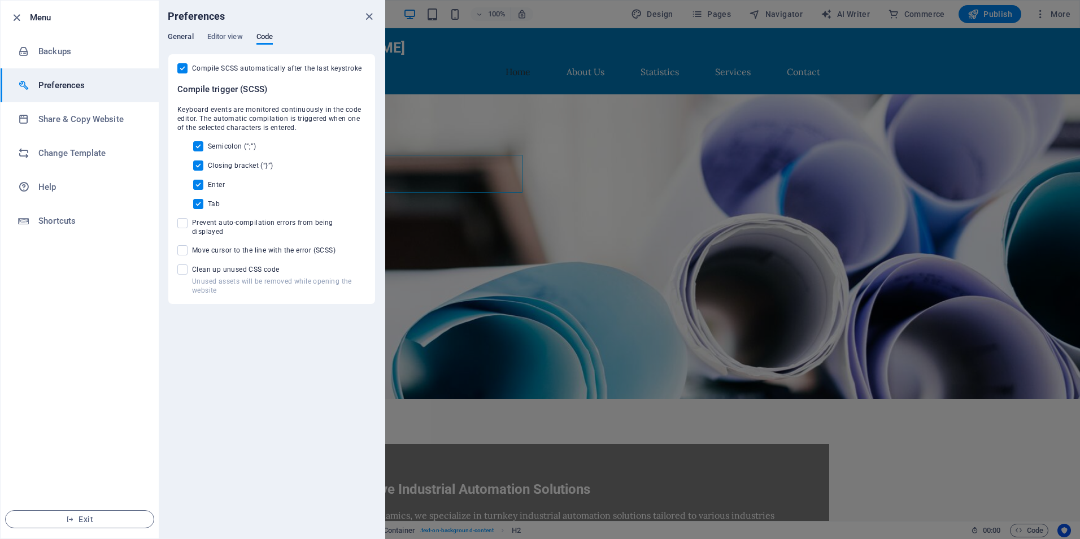
click at [186, 35] on span "General" at bounding box center [181, 38] width 26 height 16
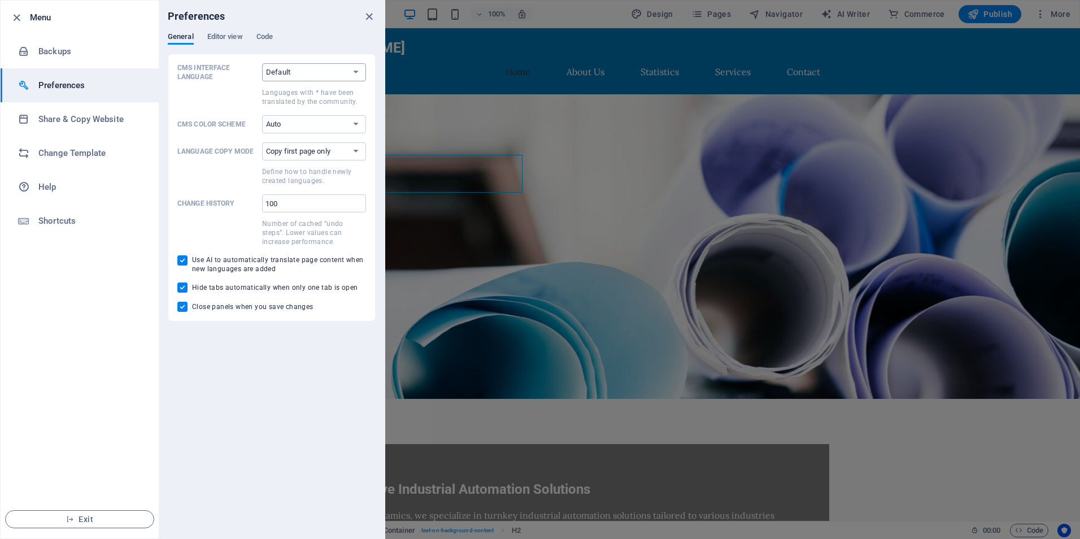
click at [294, 72] on select "Default Deutsch English Español Suomi* Français Magyar Italiano Nederlands Pols…" at bounding box center [314, 72] width 104 height 18
click at [305, 119] on select "Auto Dark Light" at bounding box center [314, 124] width 104 height 18
click at [303, 119] on select "Auto Dark Light" at bounding box center [314, 124] width 104 height 18
click at [292, 151] on select "Copy first page only Copy all pages" at bounding box center [314, 151] width 104 height 18
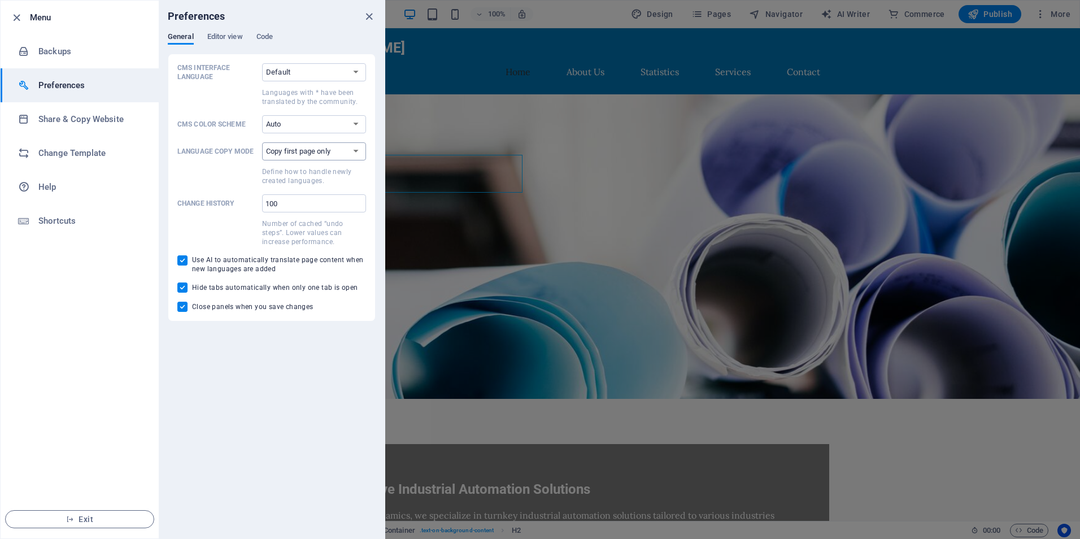
click at [295, 151] on select "Copy first page only Copy all pages" at bounding box center [314, 151] width 104 height 18
click at [374, 14] on icon "close" at bounding box center [369, 16] width 13 height 13
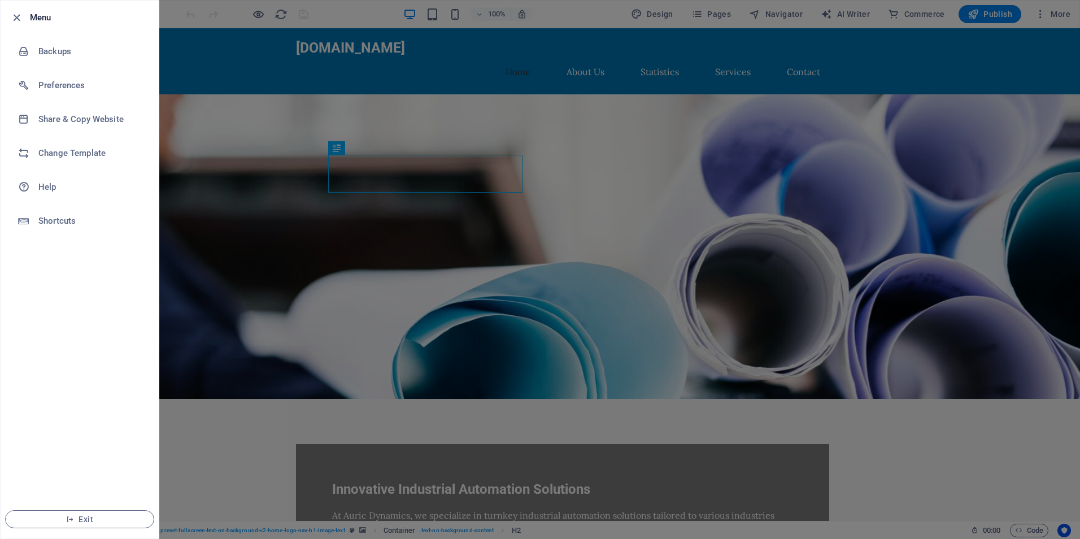
click at [675, 102] on div at bounding box center [540, 269] width 1080 height 539
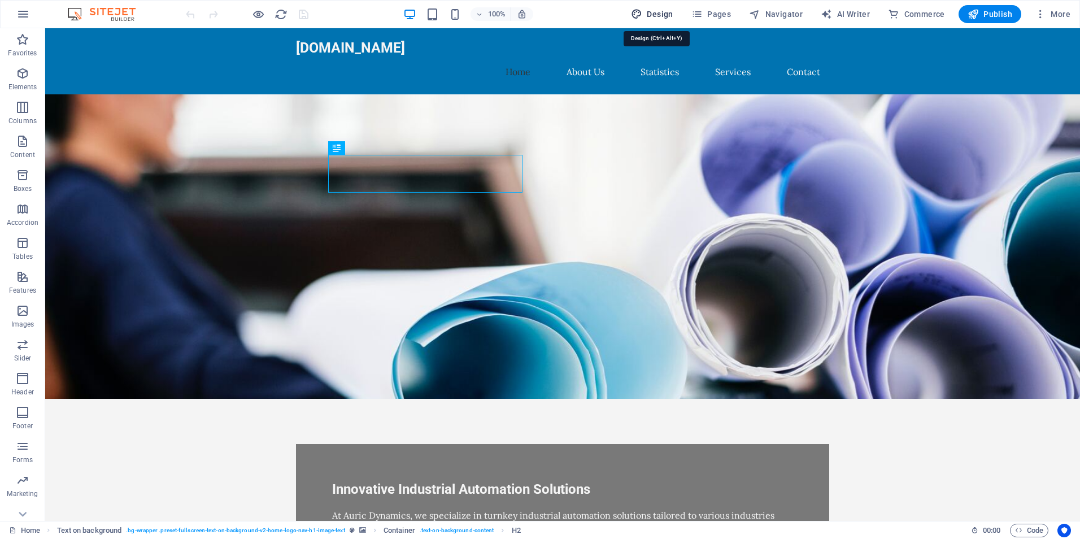
click at [649, 18] on span "Design" at bounding box center [652, 13] width 42 height 11
select select "px"
select select "200"
select select "px"
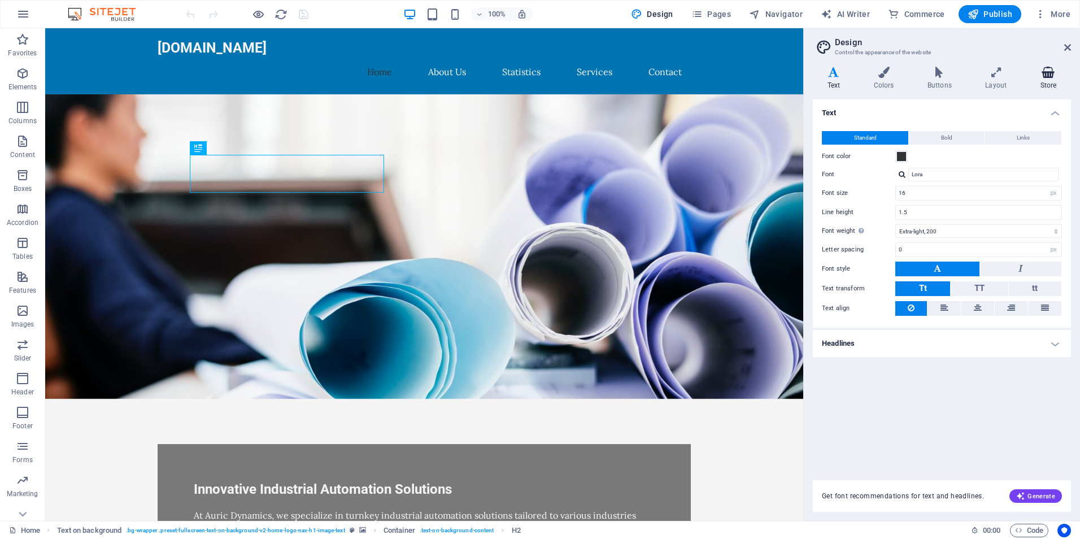
click at [1055, 77] on icon at bounding box center [1048, 72] width 45 height 11
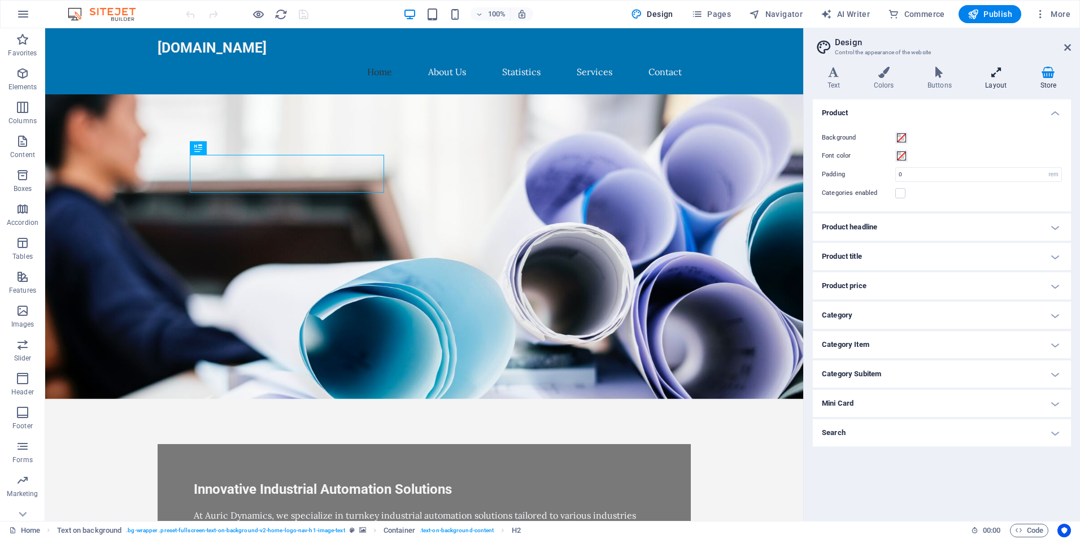
click at [996, 79] on h4 "Layout" at bounding box center [998, 79] width 55 height 24
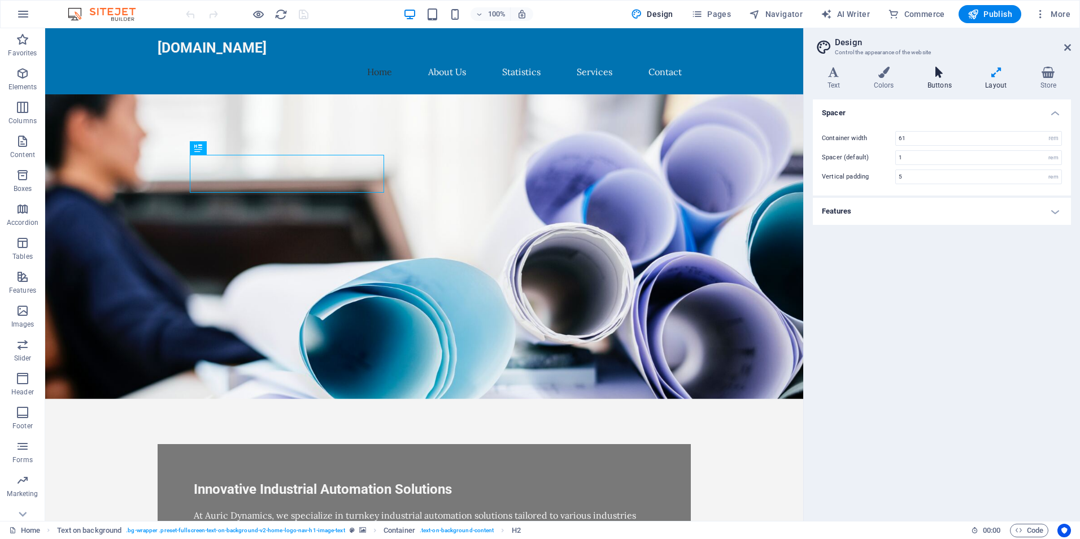
click at [934, 81] on h4 "Buttons" at bounding box center [942, 79] width 58 height 24
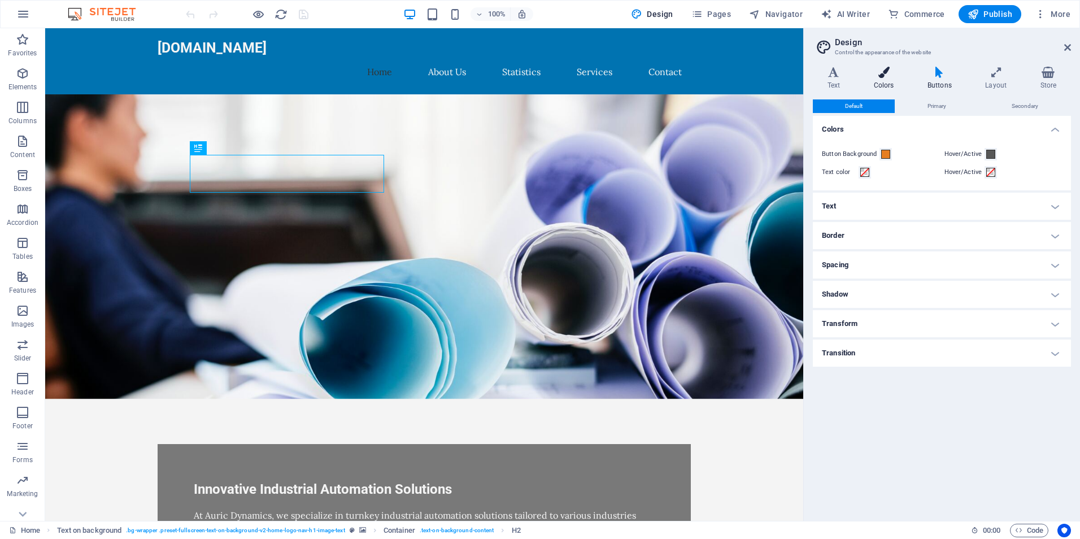
click at [886, 86] on h4 "Colors" at bounding box center [887, 79] width 54 height 24
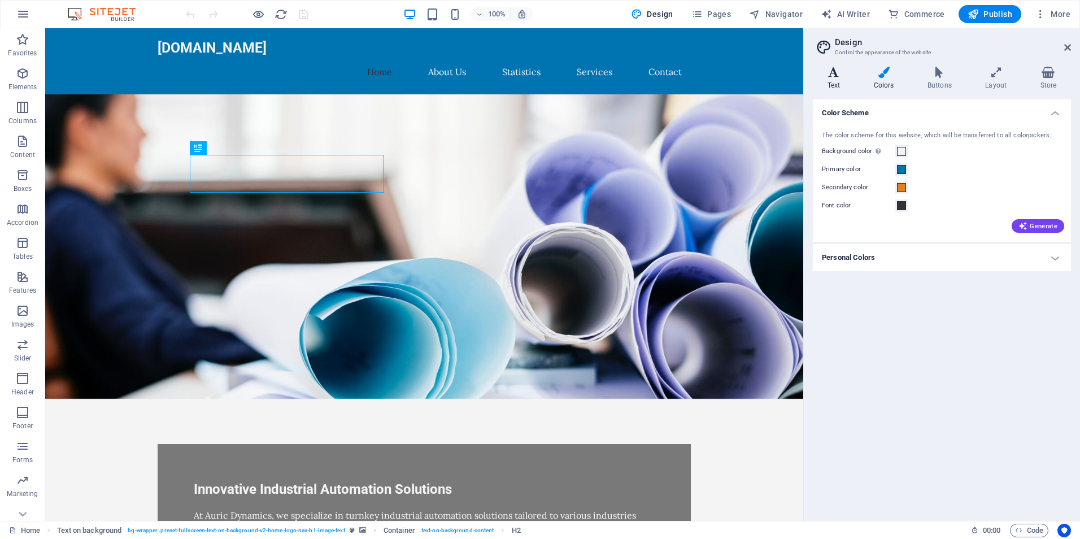
click at [832, 83] on h4 "Text" at bounding box center [836, 79] width 46 height 24
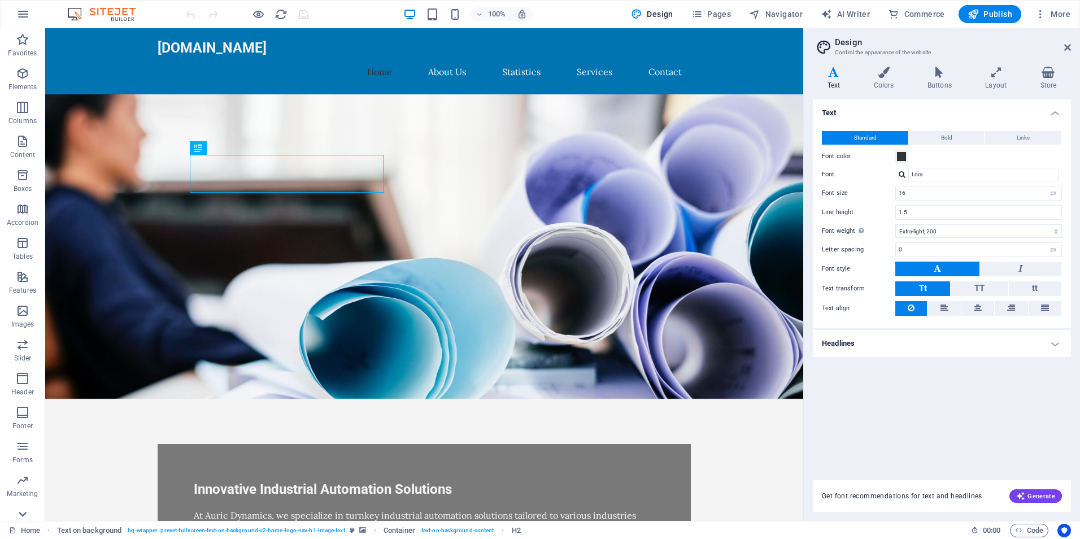
click at [25, 507] on icon at bounding box center [23, 514] width 16 height 16
